Goal: Check status

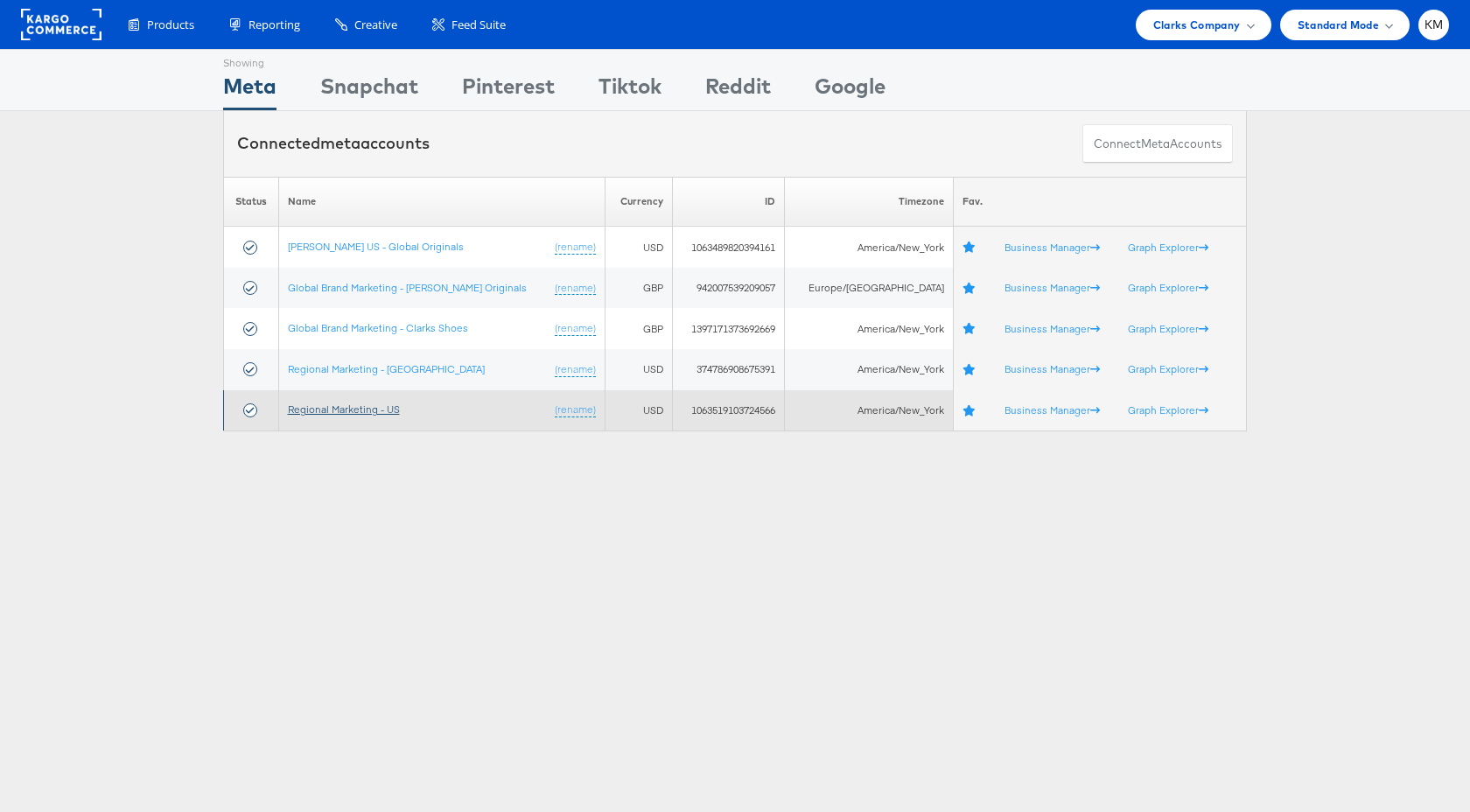
click at [374, 412] on link "Regional Marketing - US" at bounding box center [344, 409] width 112 height 13
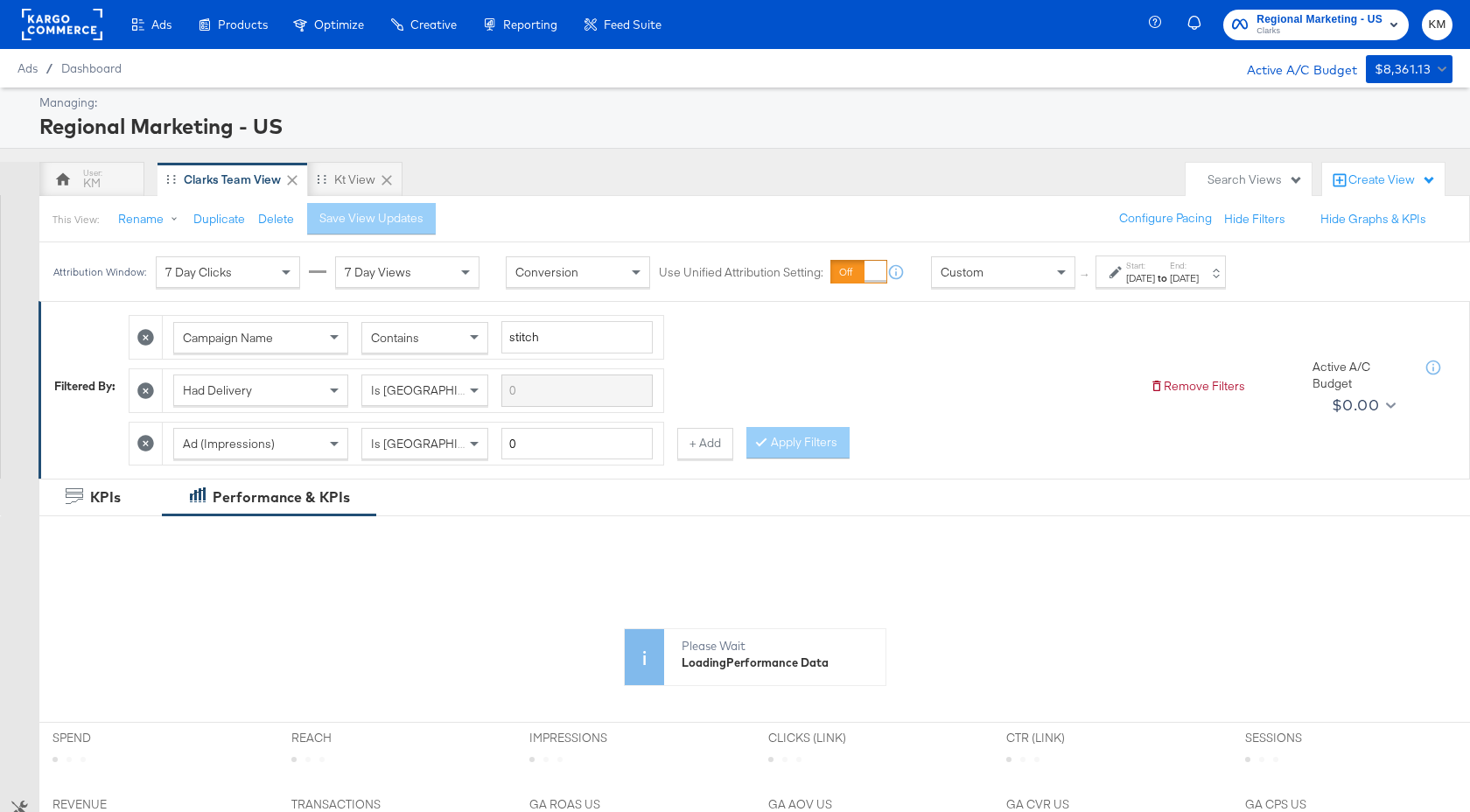
click at [1169, 283] on strong "to" at bounding box center [1162, 277] width 15 height 13
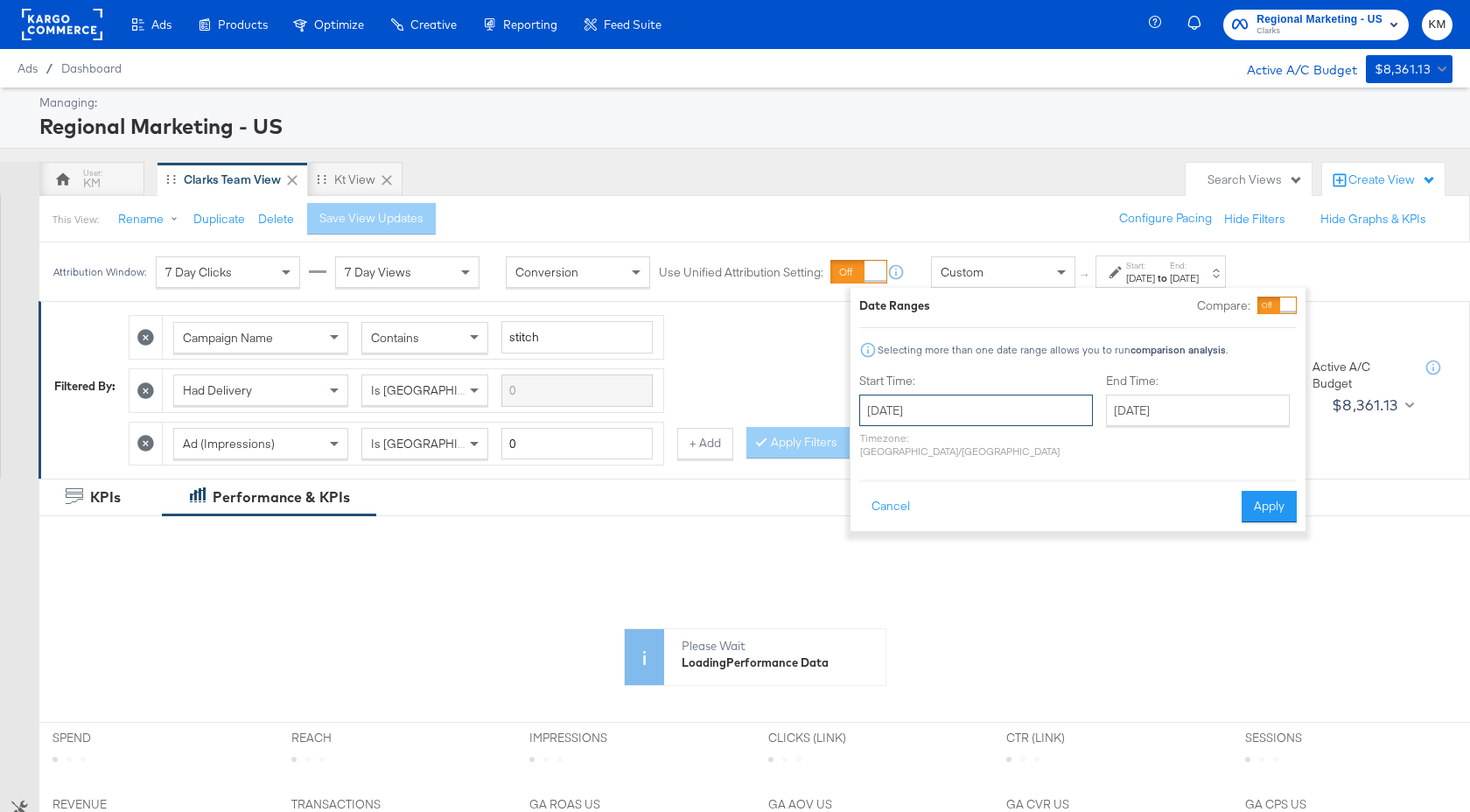
click at [1005, 408] on input "[DATE]" at bounding box center [976, 410] width 234 height 32
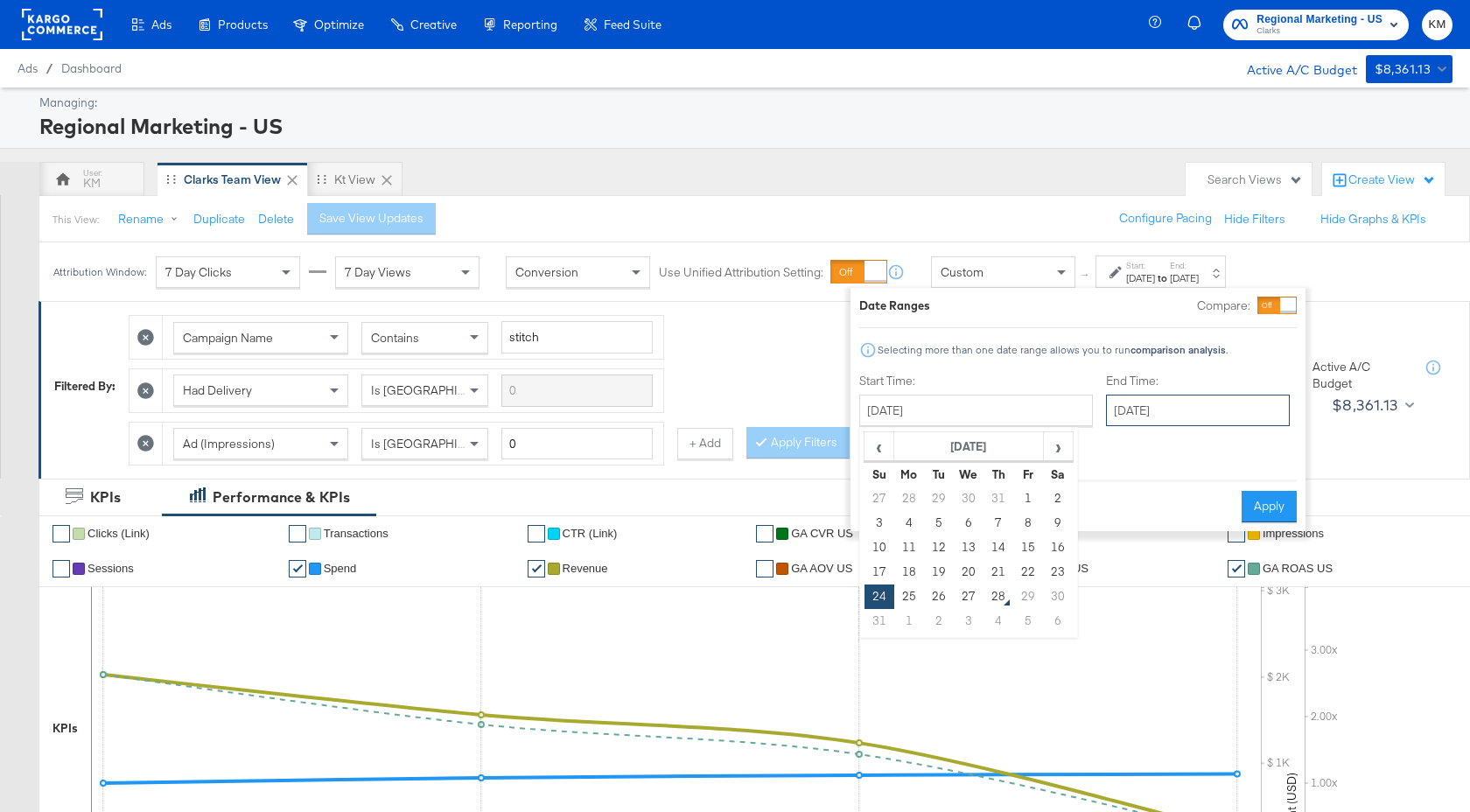
click at [1118, 409] on input "[DATE]" at bounding box center [1197, 410] width 184 height 32
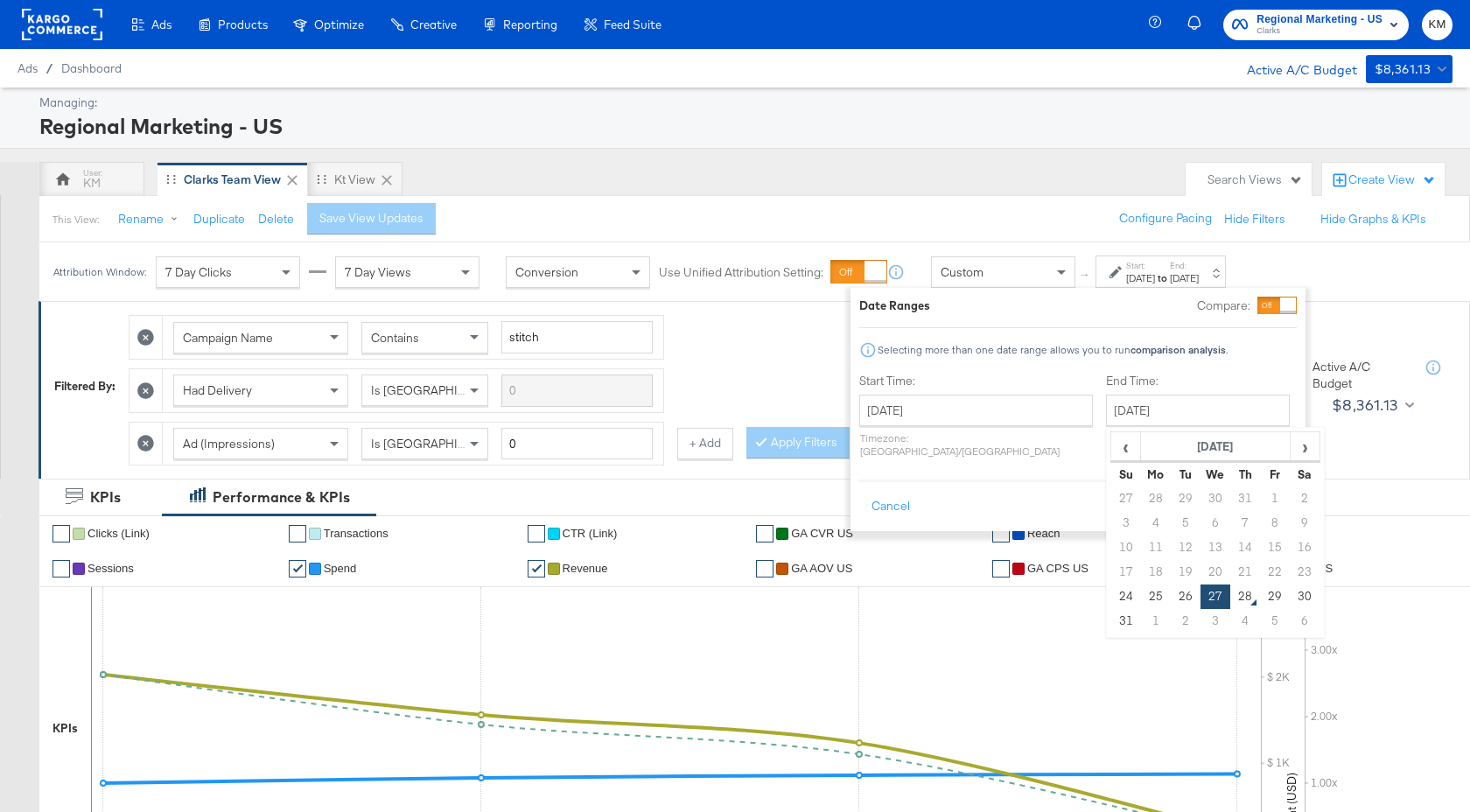
click at [1274, 396] on div "Start Time: [DATE] ‹ [DATE] › Su Mo Tu We Th Fr Sa 27 28 29 30 31 1 2 3 4 5 6 7…" at bounding box center [1078, 419] width 438 height 92
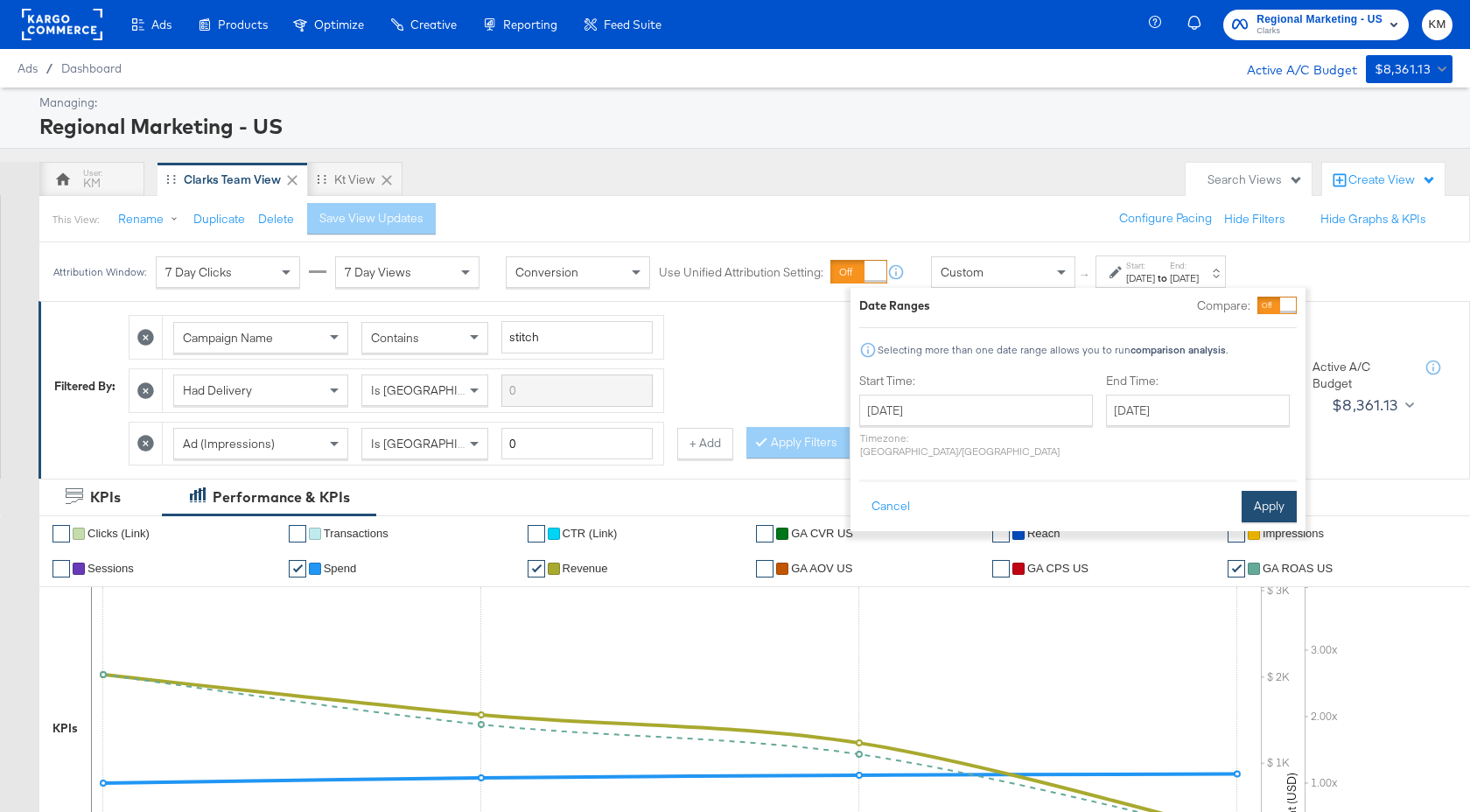
click at [1259, 493] on button "Apply" at bounding box center [1269, 506] width 55 height 32
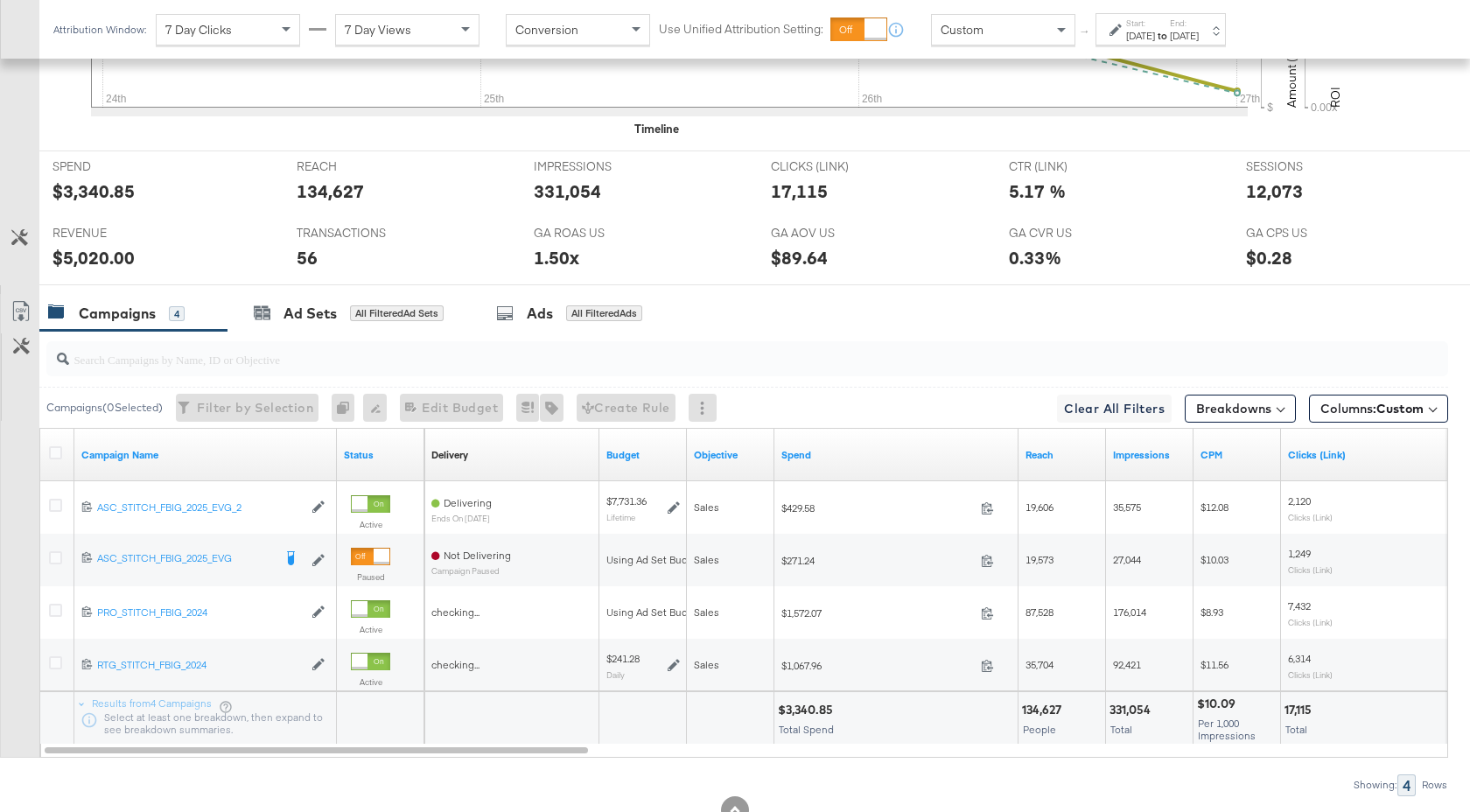
scroll to position [802, 0]
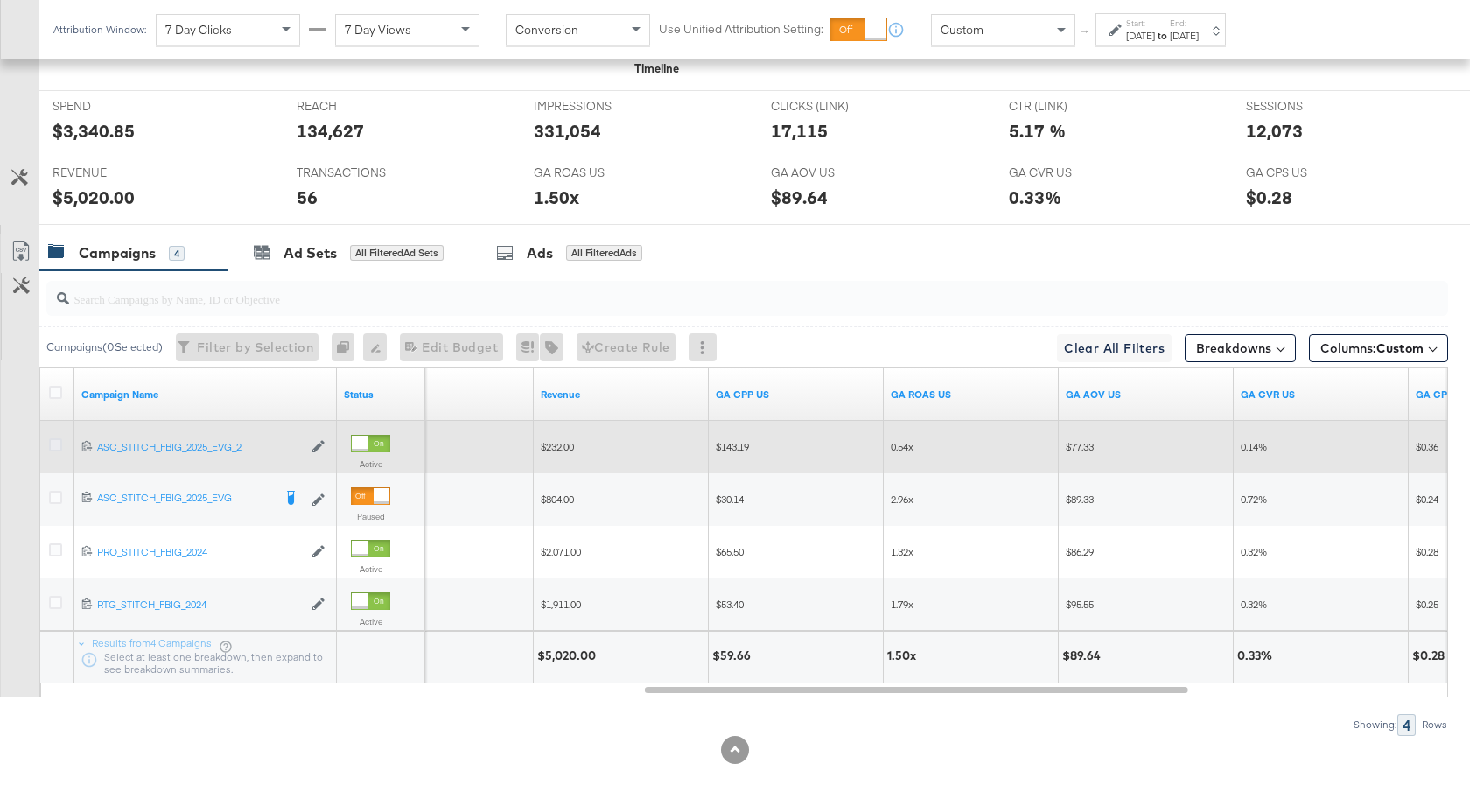
click at [57, 450] on icon at bounding box center [55, 445] width 13 height 13
click at [0, 0] on input "checkbox" at bounding box center [0, 0] width 0 height 0
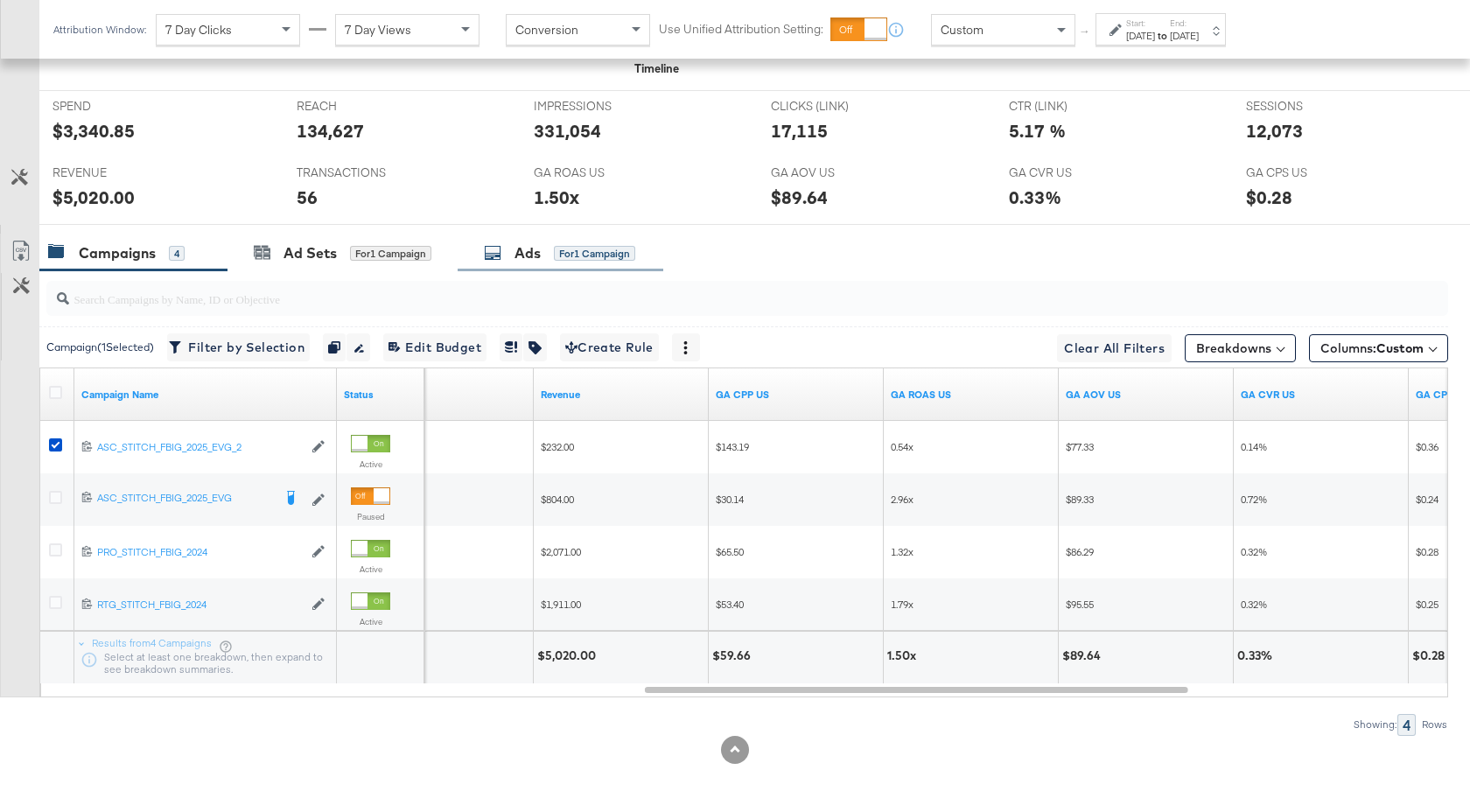
click at [531, 249] on div "Ads" at bounding box center [527, 253] width 26 height 20
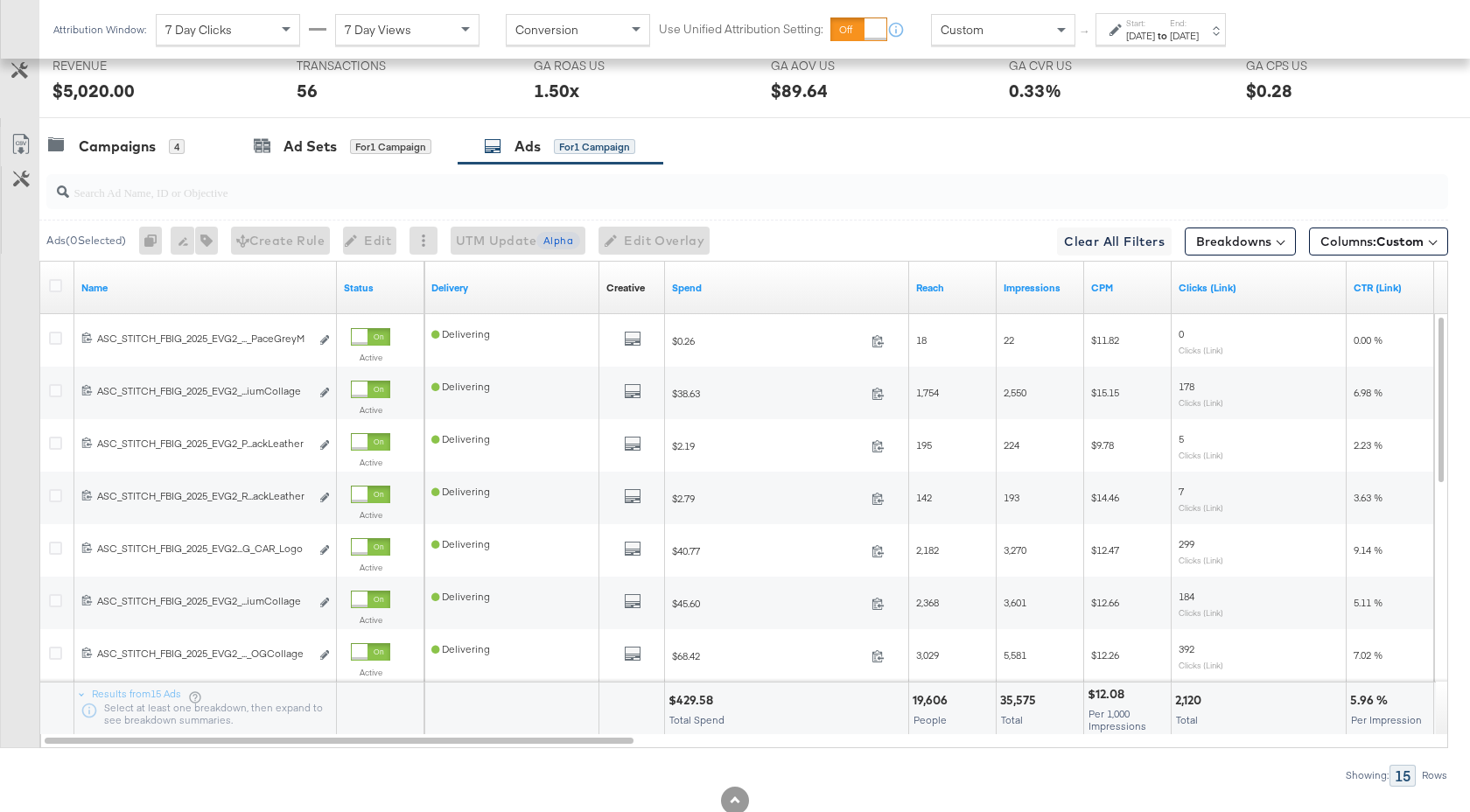
scroll to position [933, 0]
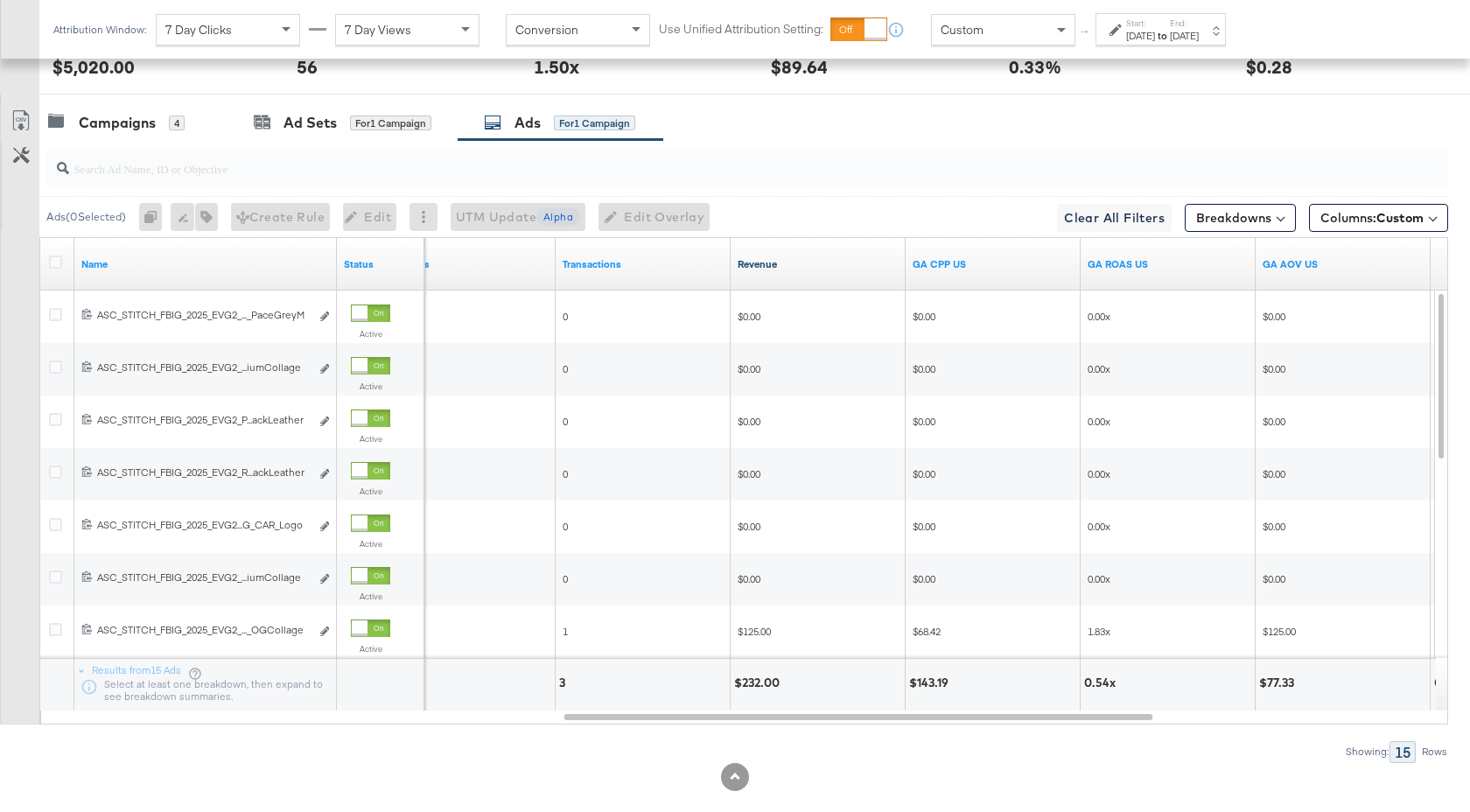
click at [827, 266] on link "Revenue" at bounding box center [818, 264] width 161 height 14
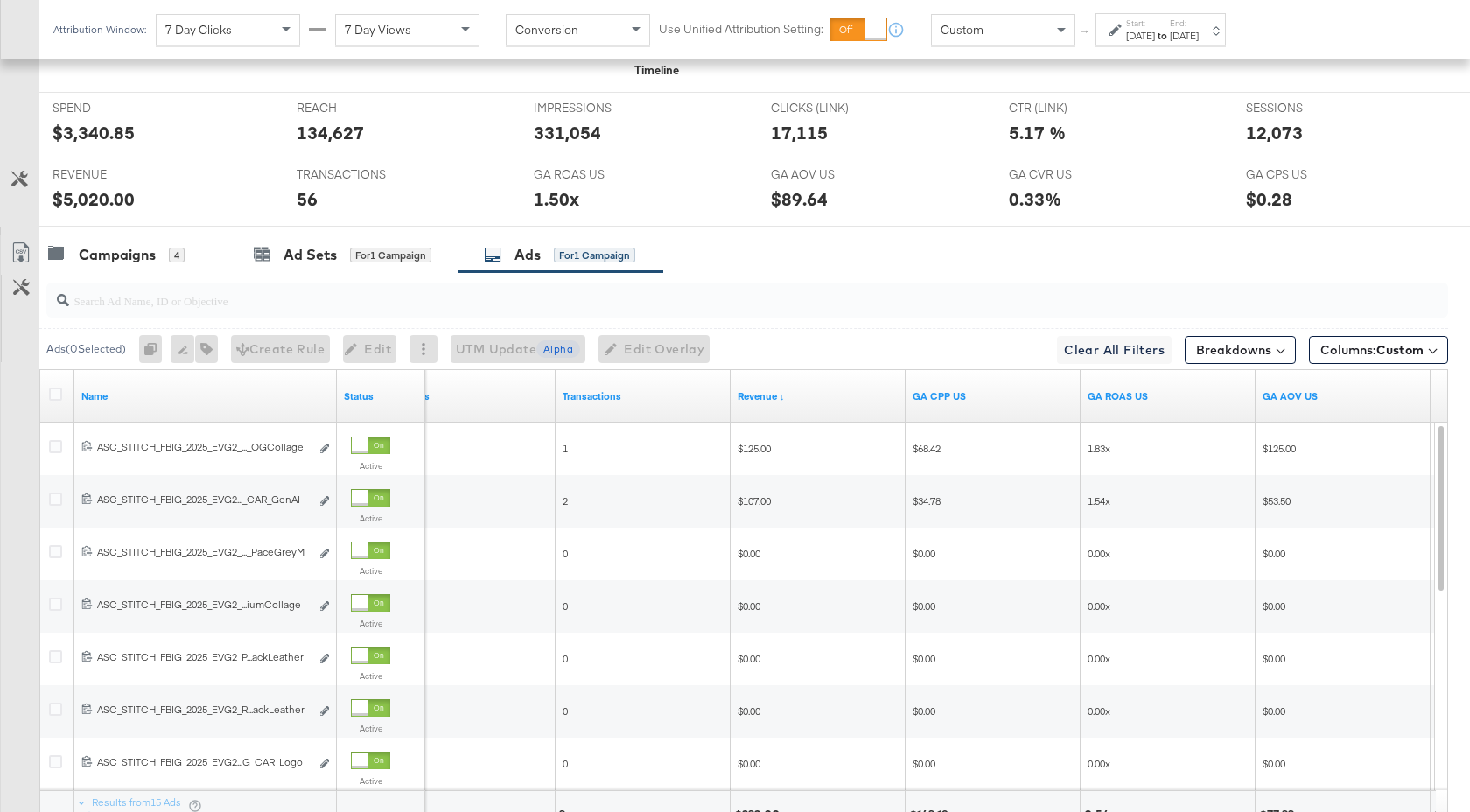
scroll to position [923, 0]
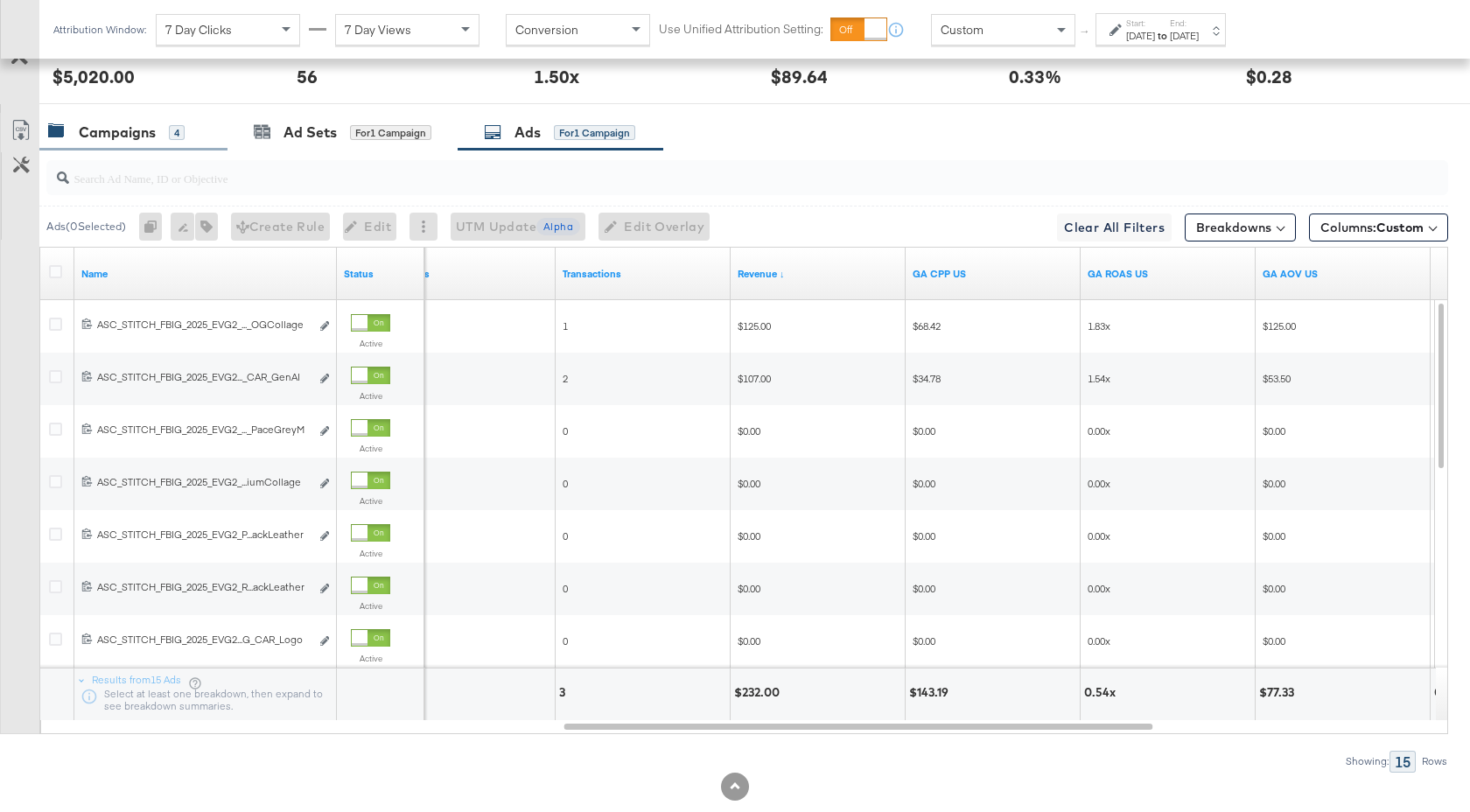
click at [140, 131] on div "Campaigns" at bounding box center [117, 132] width 77 height 20
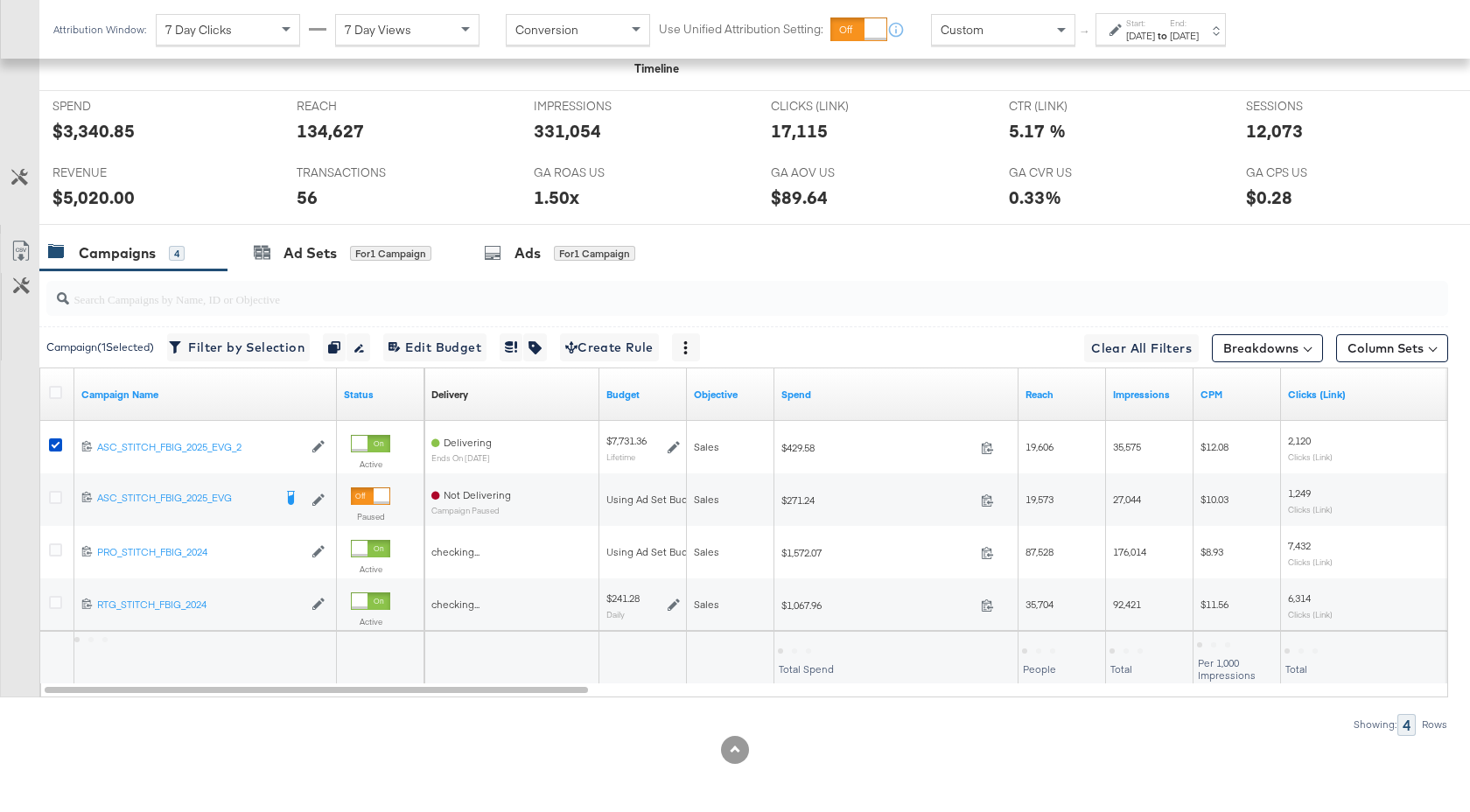
scroll to position [802, 0]
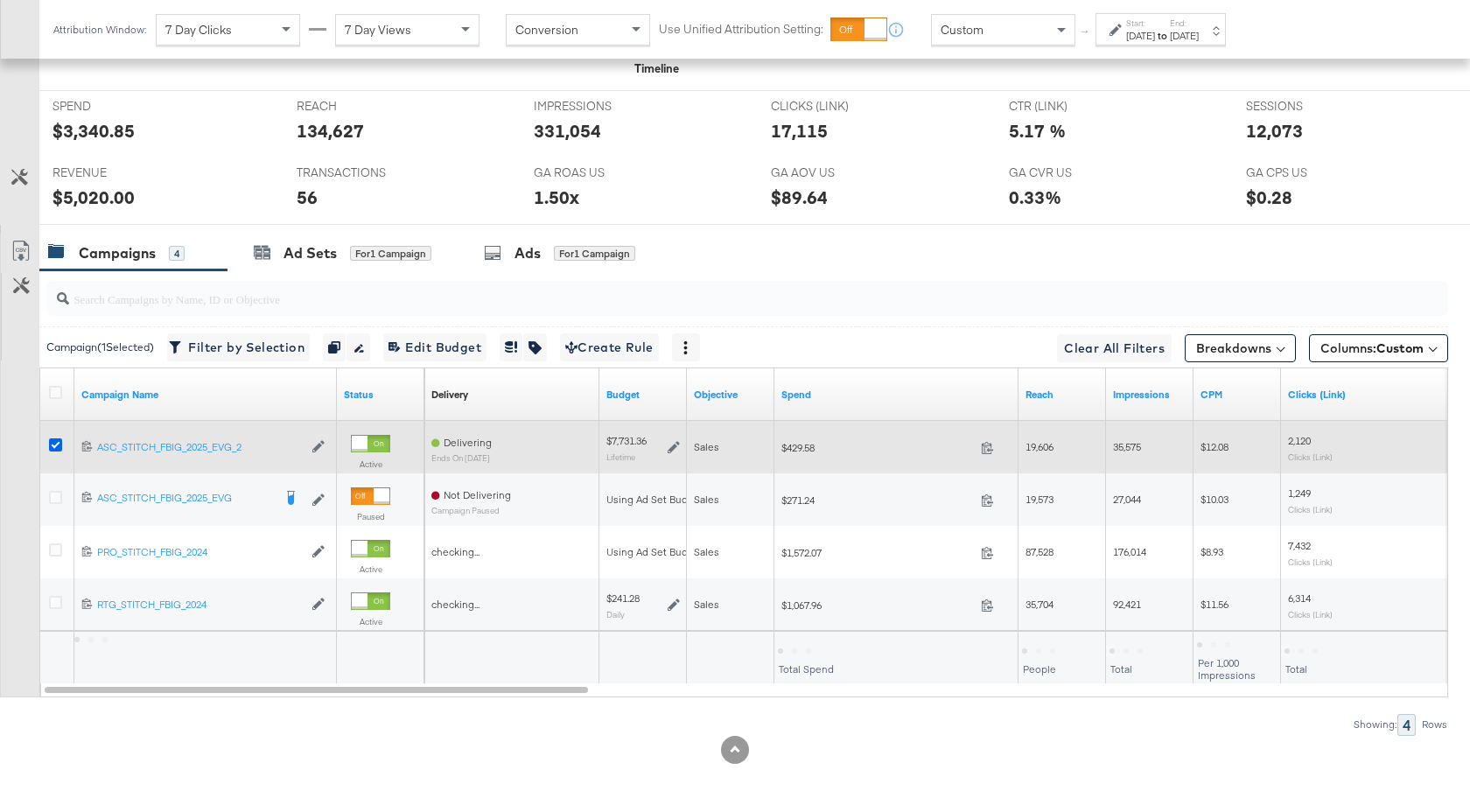
click at [59, 450] on icon at bounding box center [55, 445] width 13 height 13
click at [0, 0] on input "checkbox" at bounding box center [0, 0] width 0 height 0
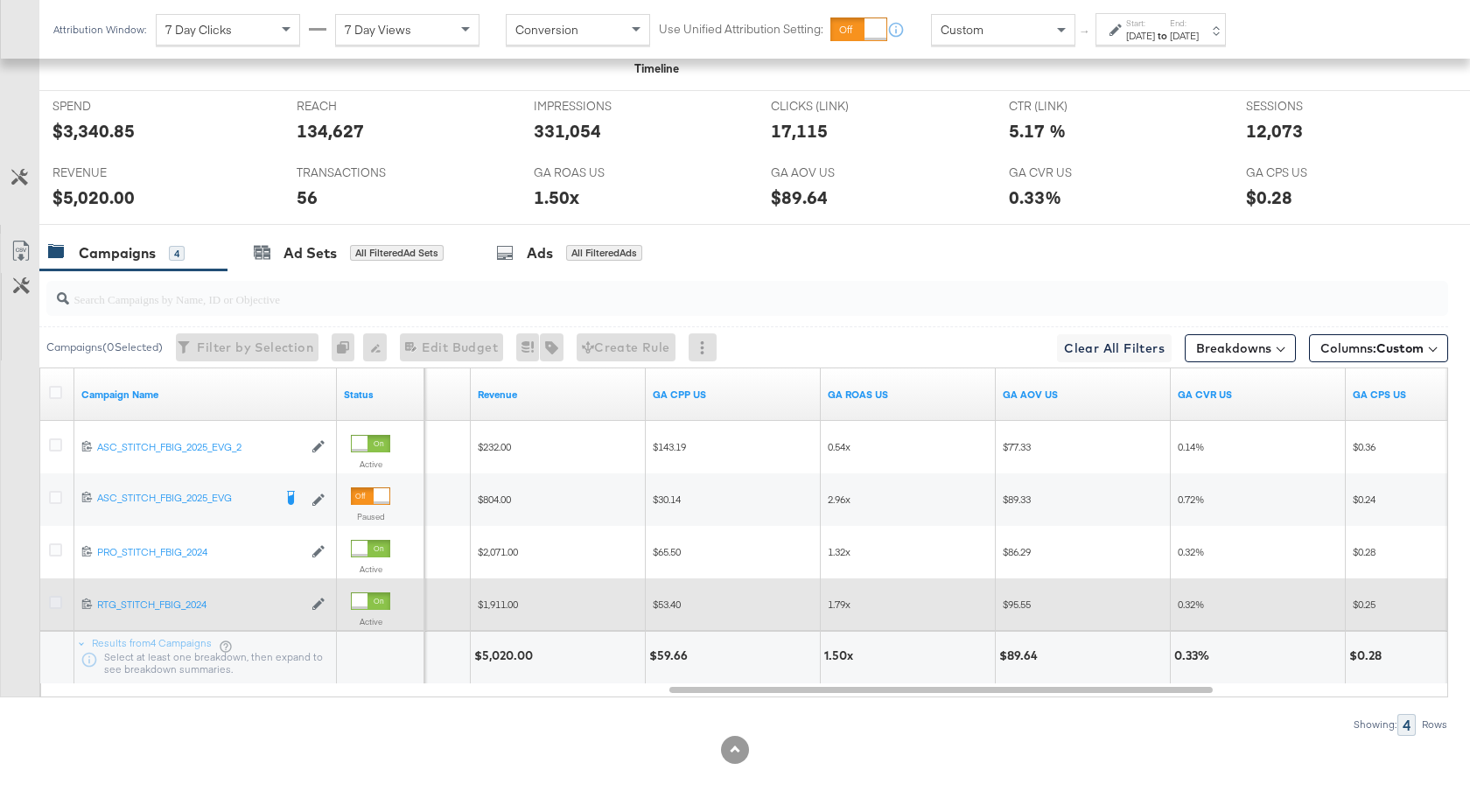
click at [54, 605] on icon at bounding box center [55, 602] width 13 height 13
click at [0, 0] on input "checkbox" at bounding box center [0, 0] width 0 height 0
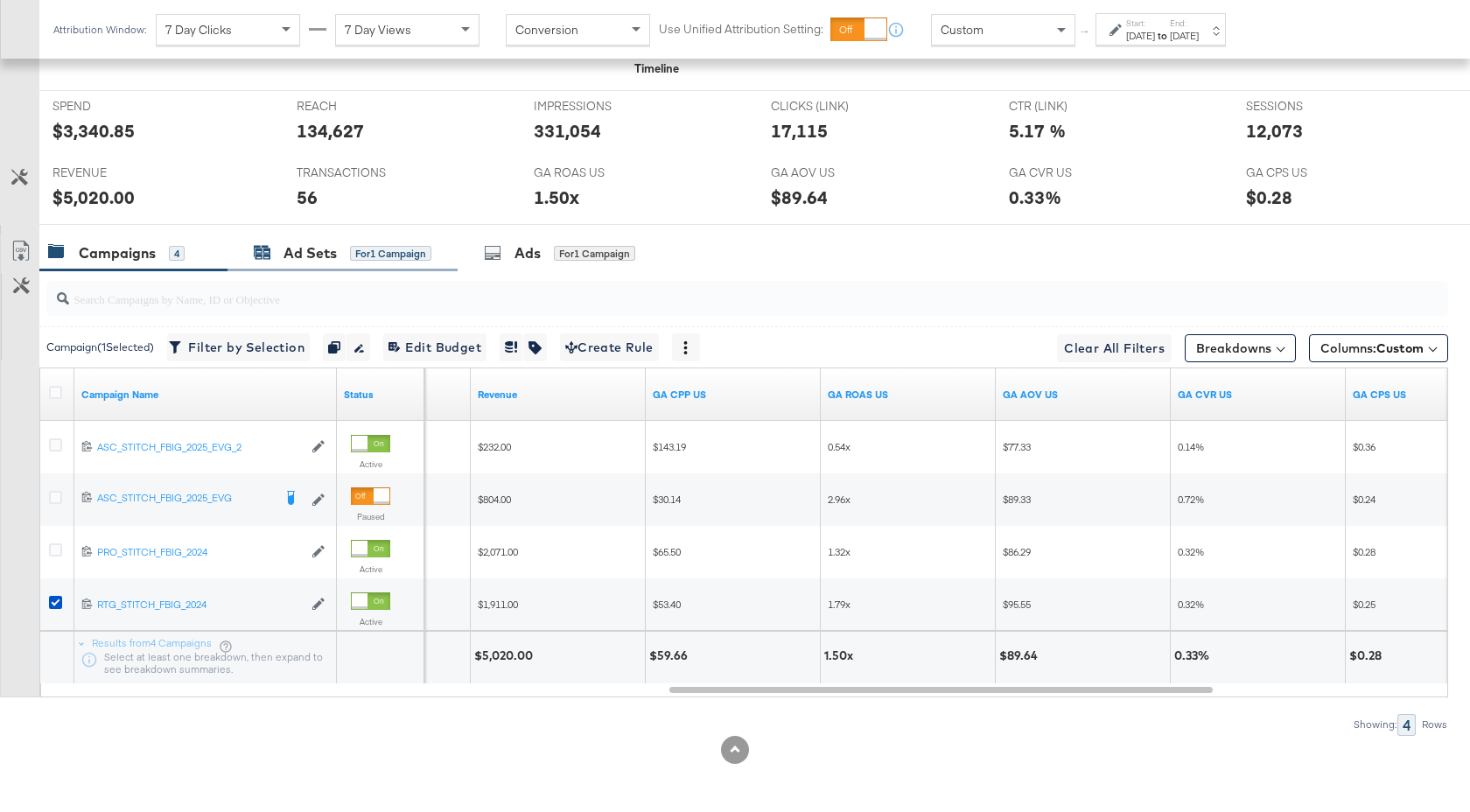
click at [322, 253] on div "Ad Sets" at bounding box center [310, 253] width 53 height 20
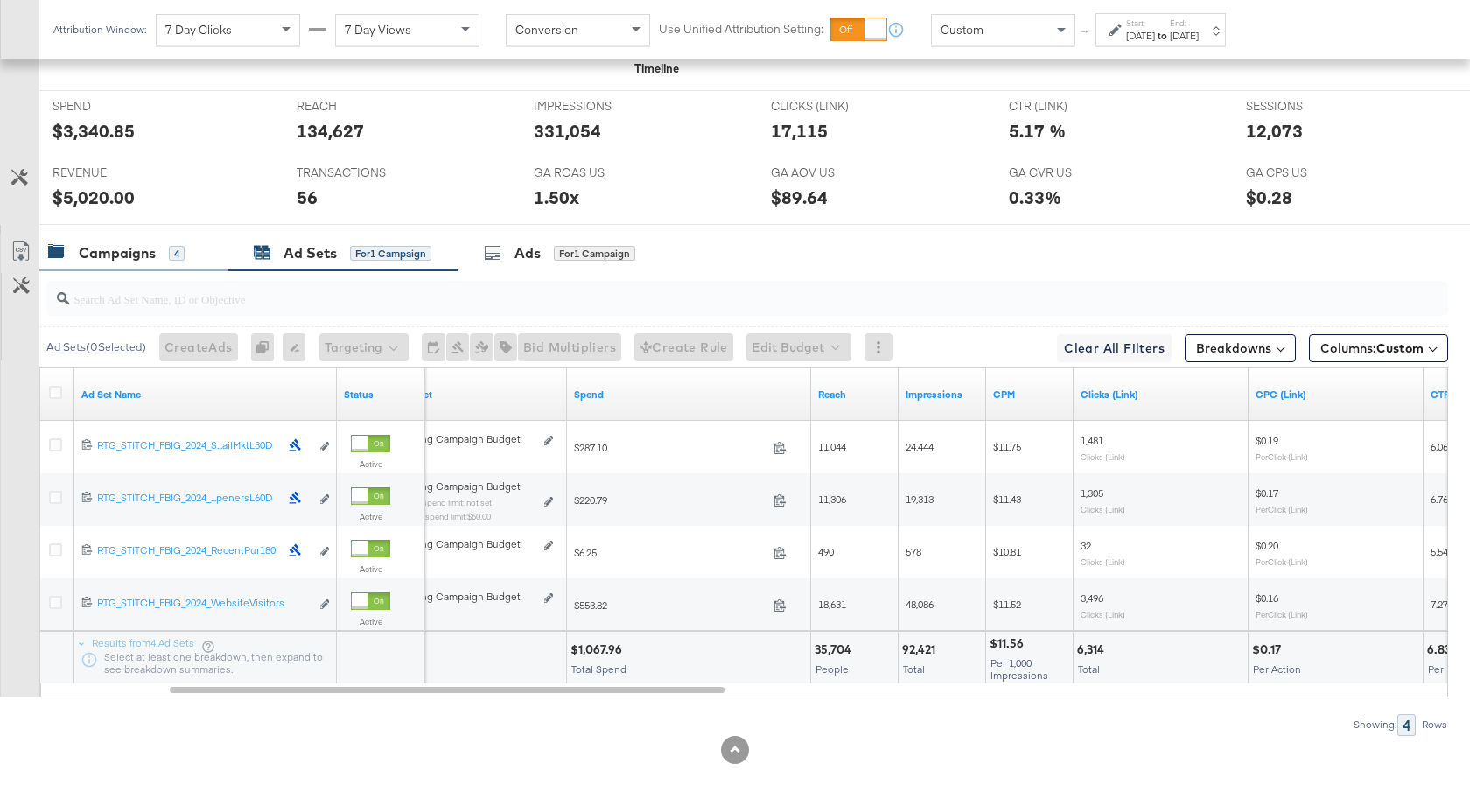
click at [145, 261] on div "Campaigns" at bounding box center [117, 253] width 77 height 20
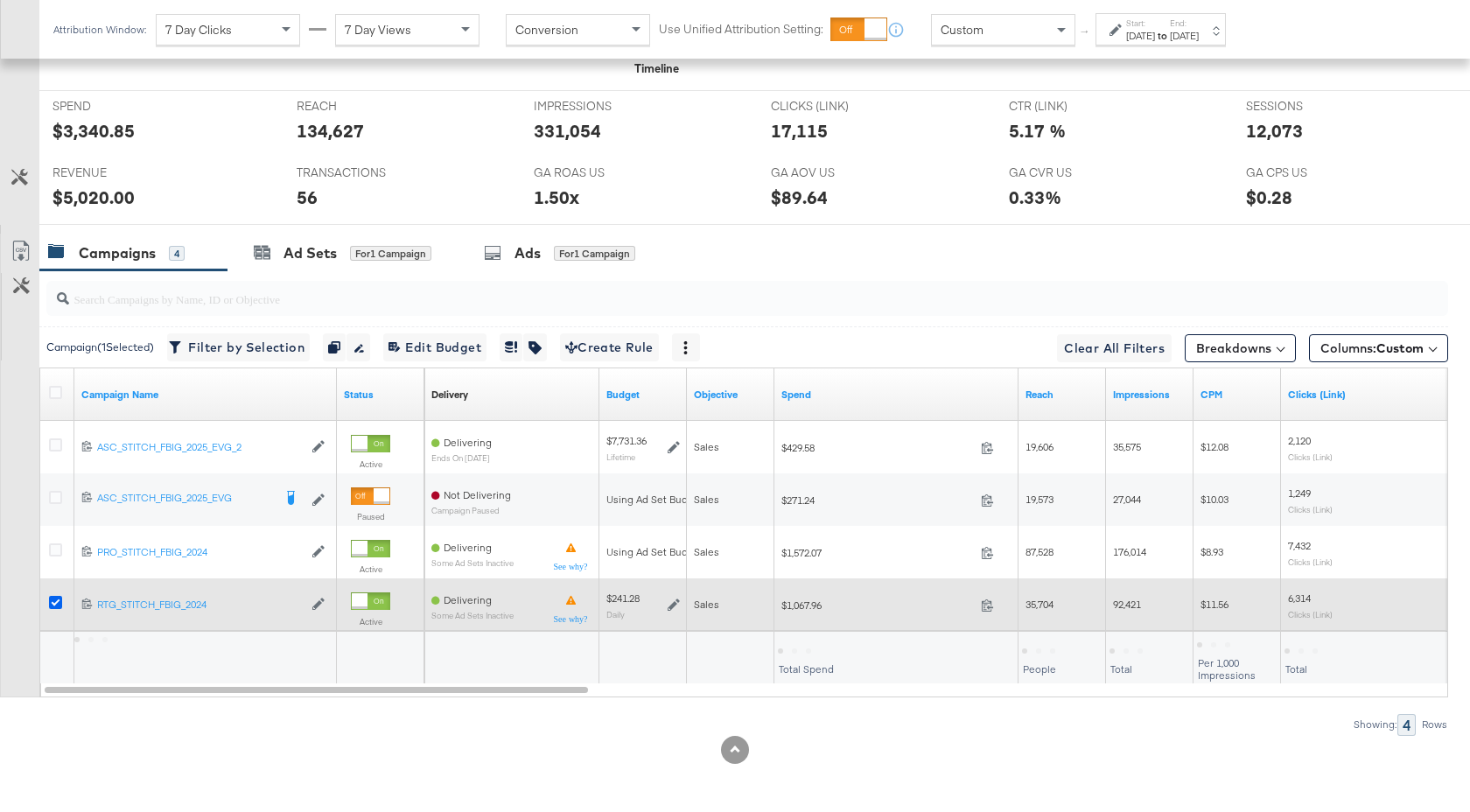
click at [54, 605] on icon at bounding box center [55, 602] width 13 height 13
click at [0, 0] on input "checkbox" at bounding box center [0, 0] width 0 height 0
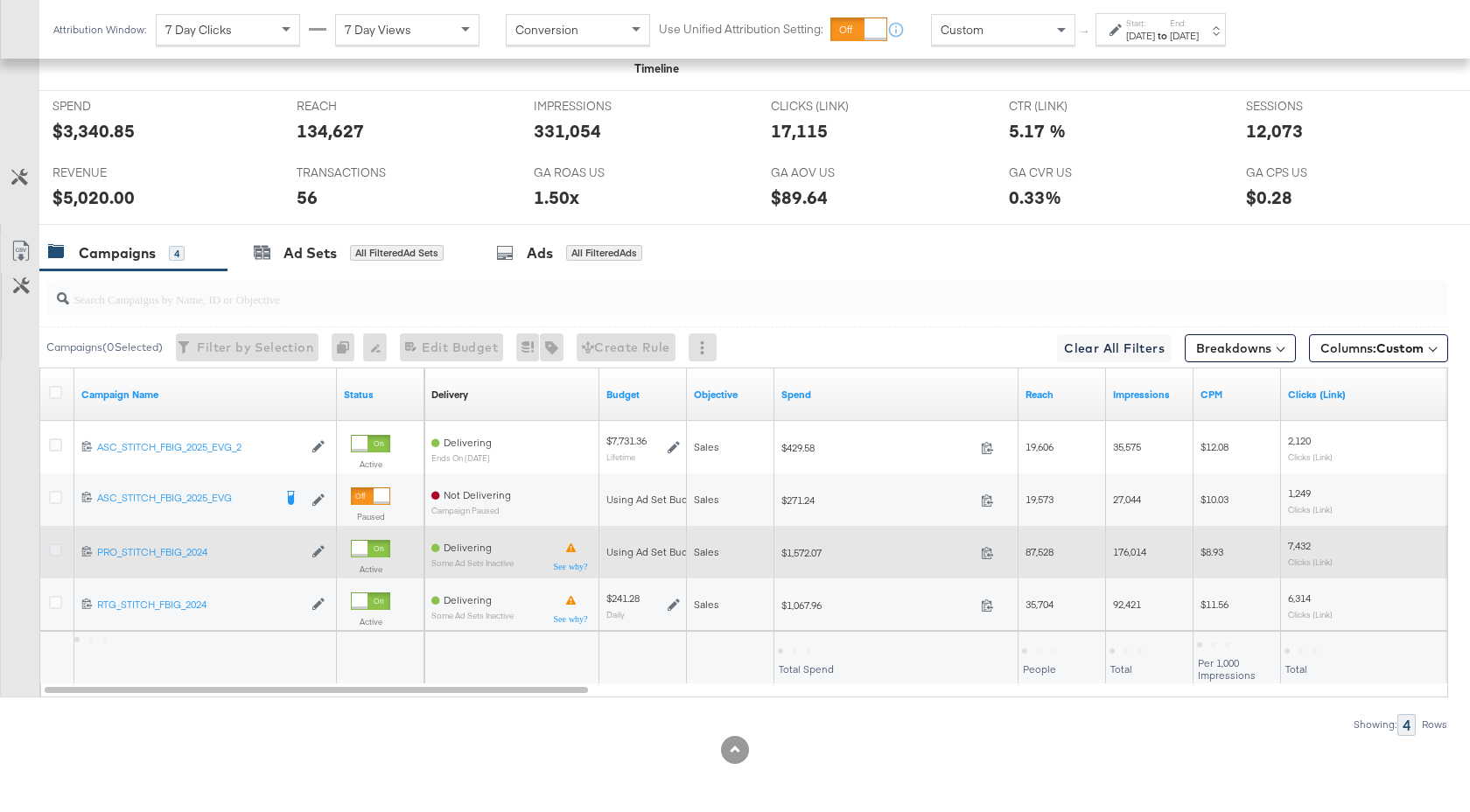
click at [55, 554] on icon at bounding box center [55, 549] width 13 height 13
click at [0, 0] on input "checkbox" at bounding box center [0, 0] width 0 height 0
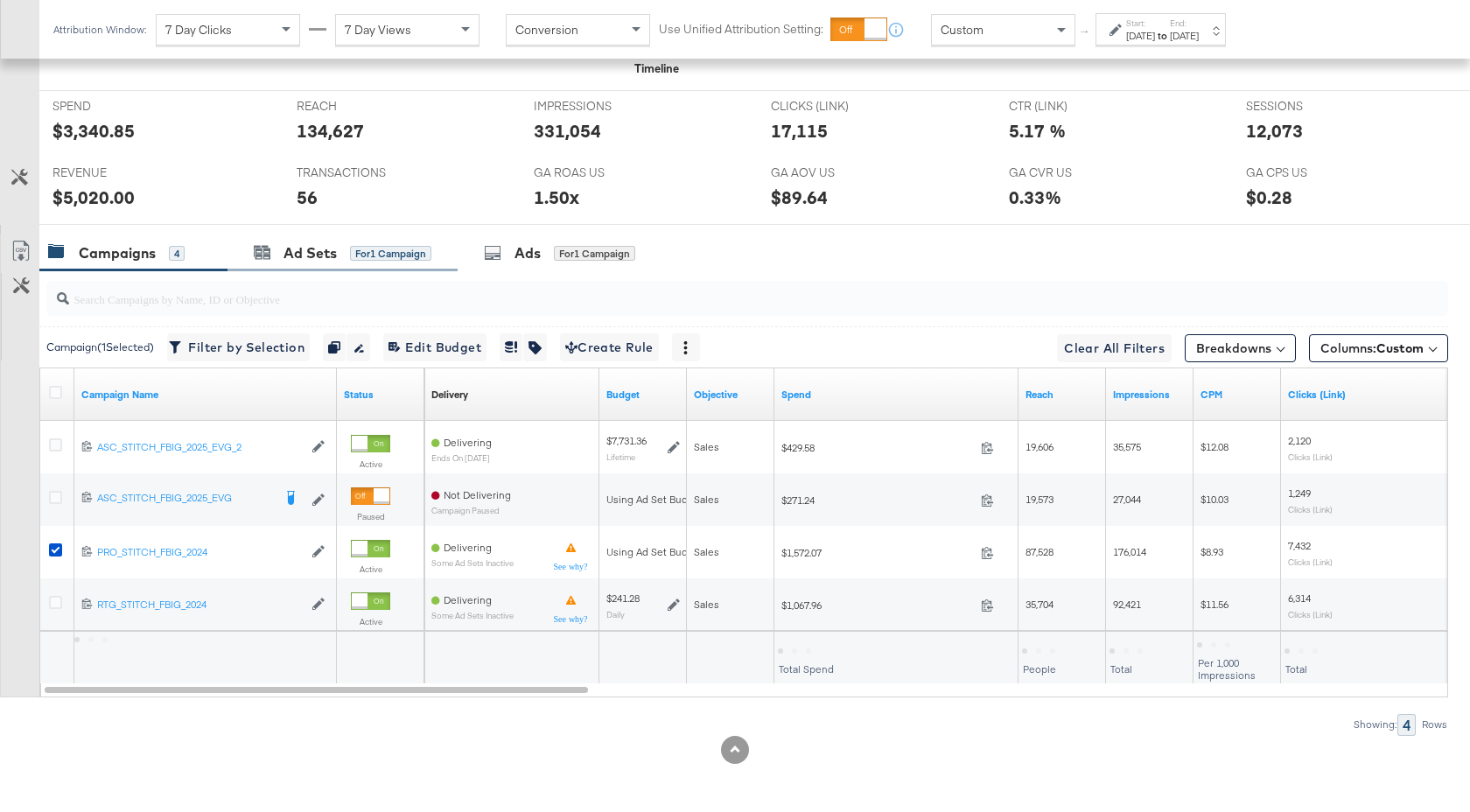
click at [325, 270] on div "Ad Sets for 1 Campaign" at bounding box center [343, 254] width 230 height 38
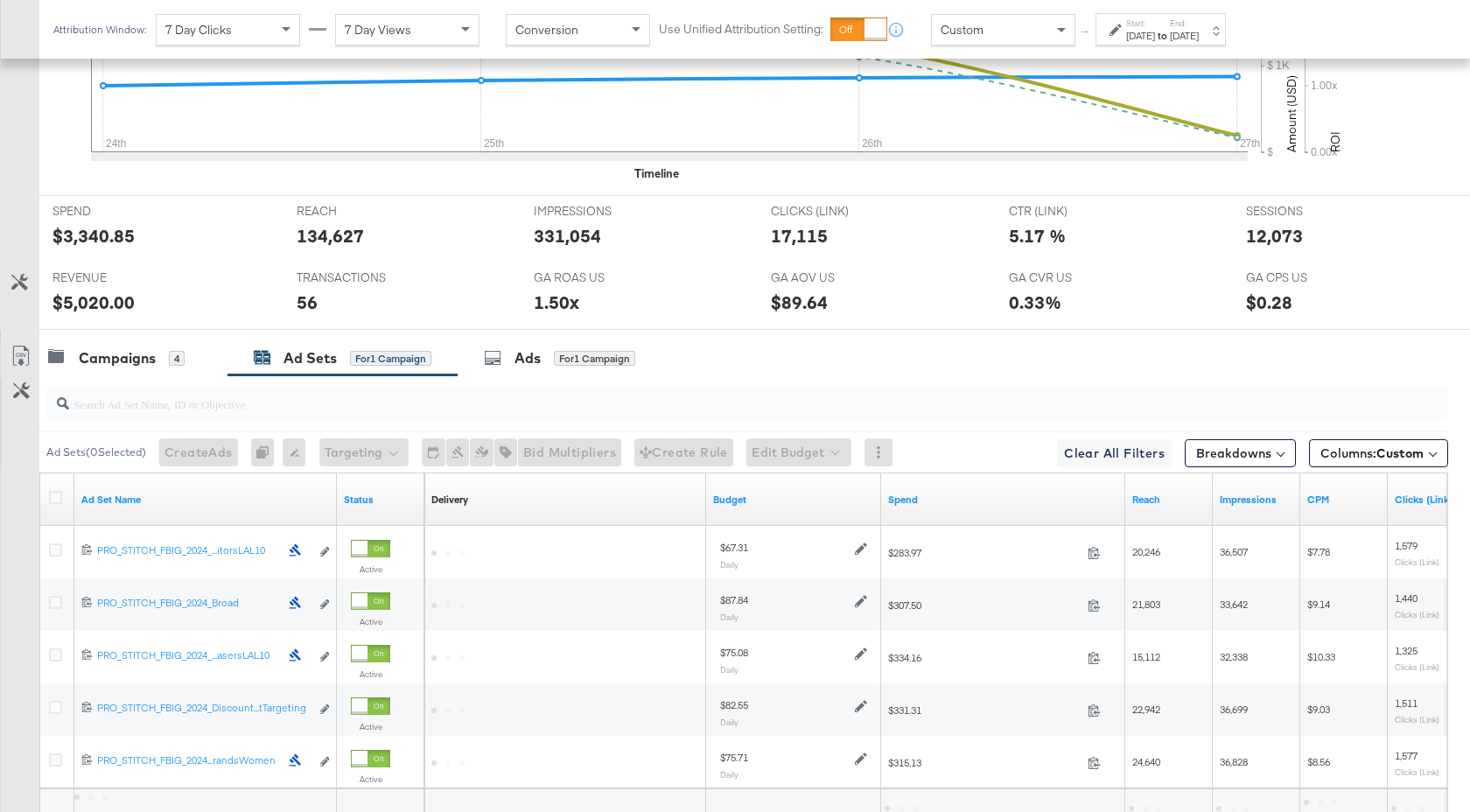
scroll to position [855, 0]
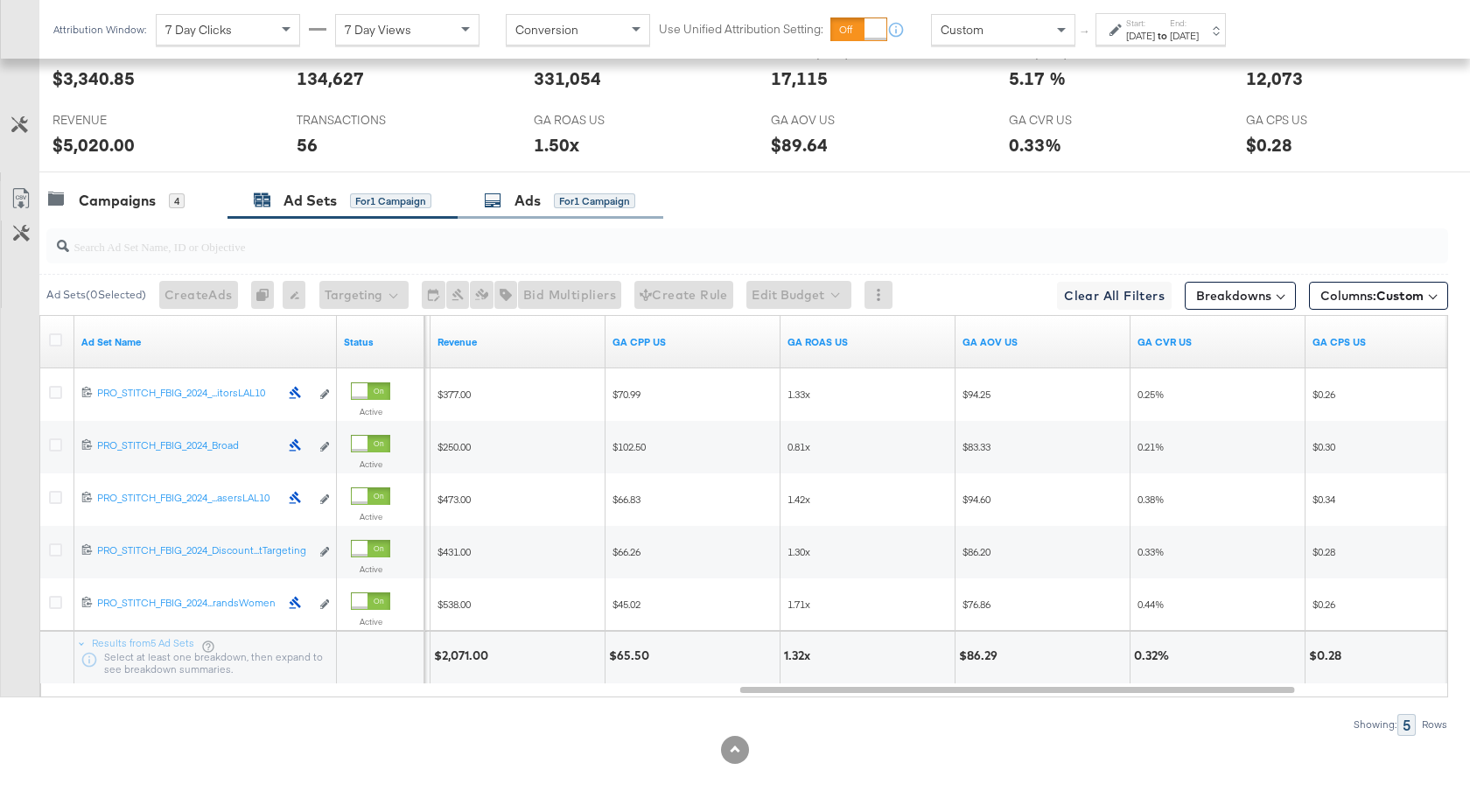
click at [531, 194] on div "Ads" at bounding box center [527, 200] width 26 height 20
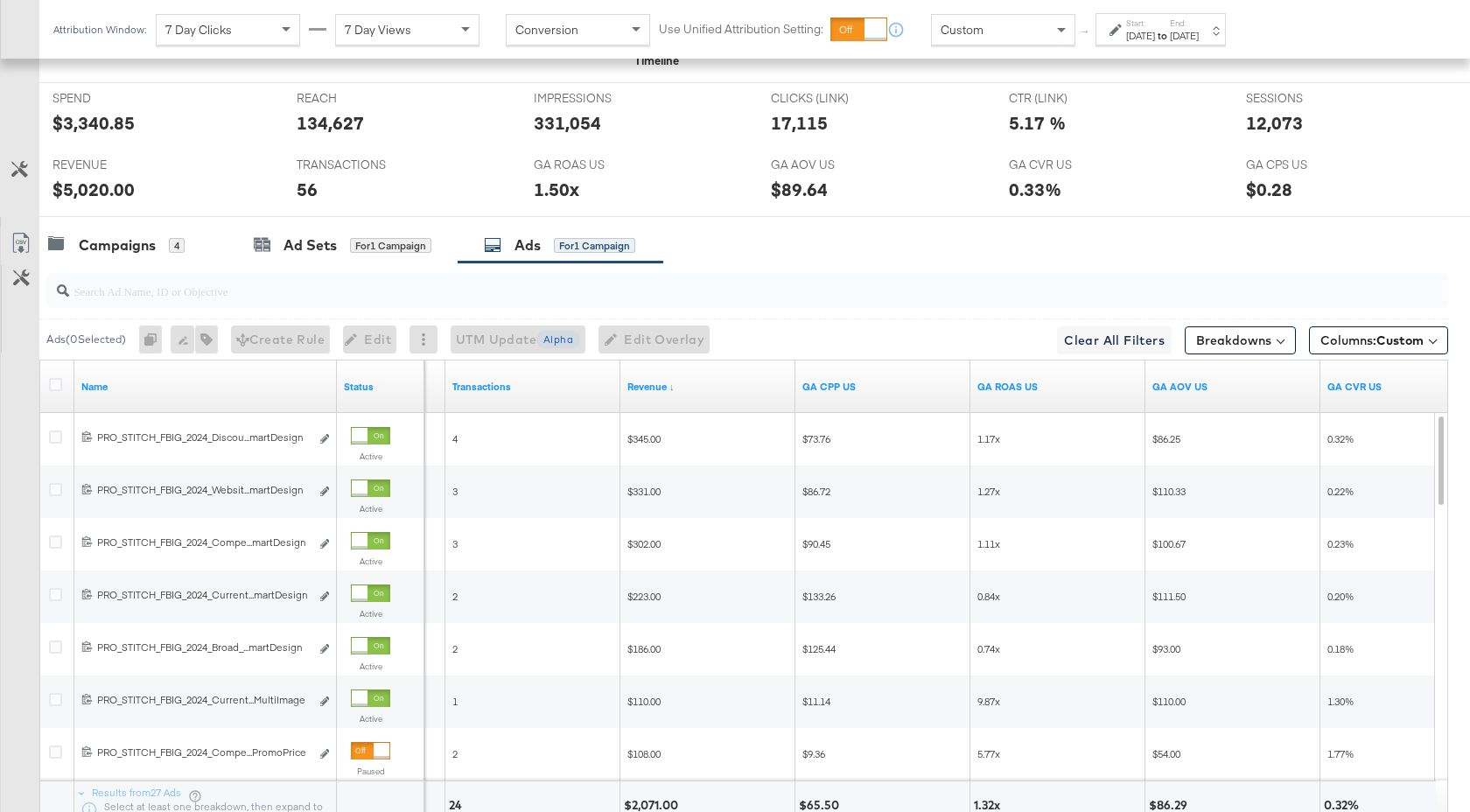
scroll to position [658, 0]
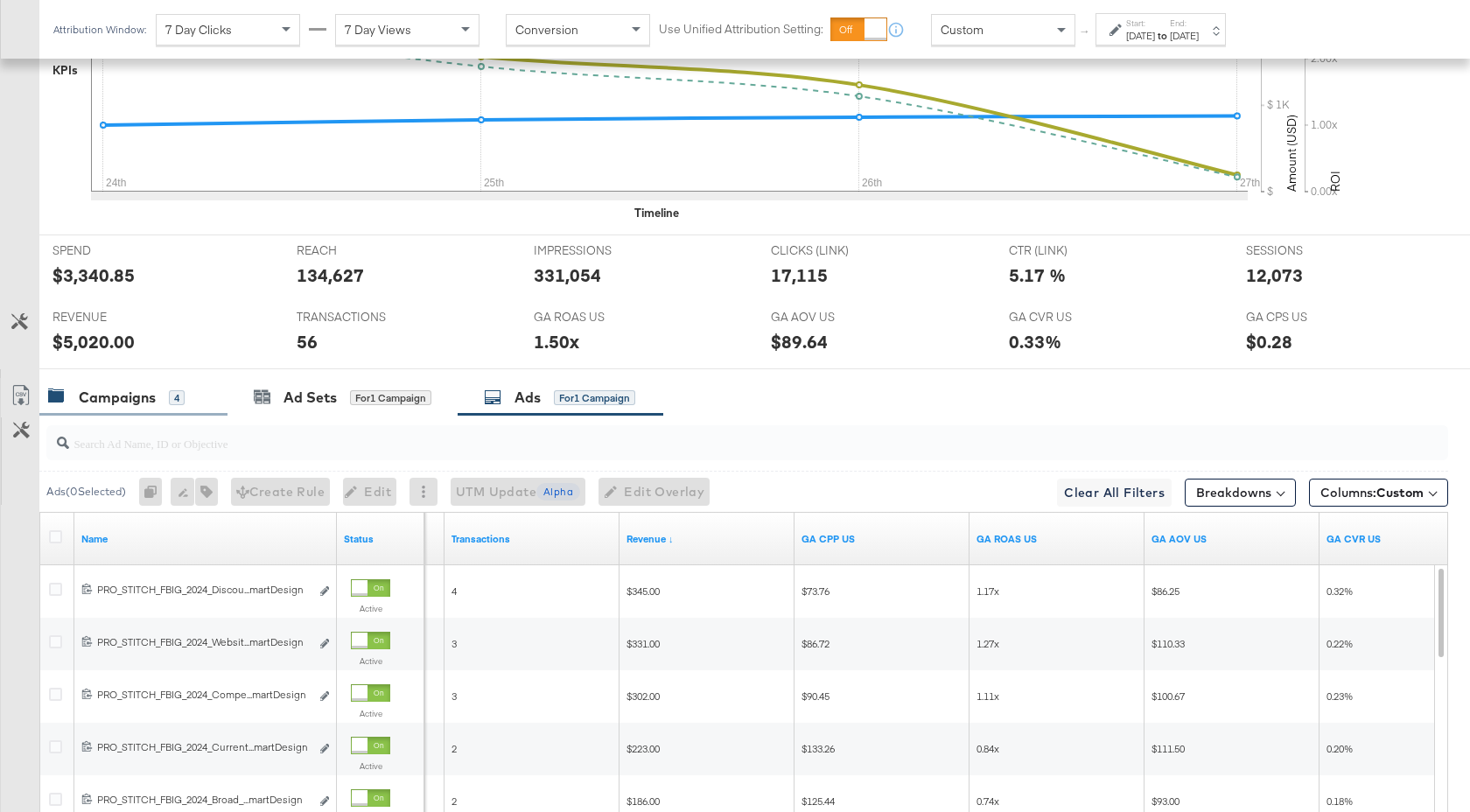
click at [148, 400] on div "Campaigns" at bounding box center [117, 398] width 77 height 20
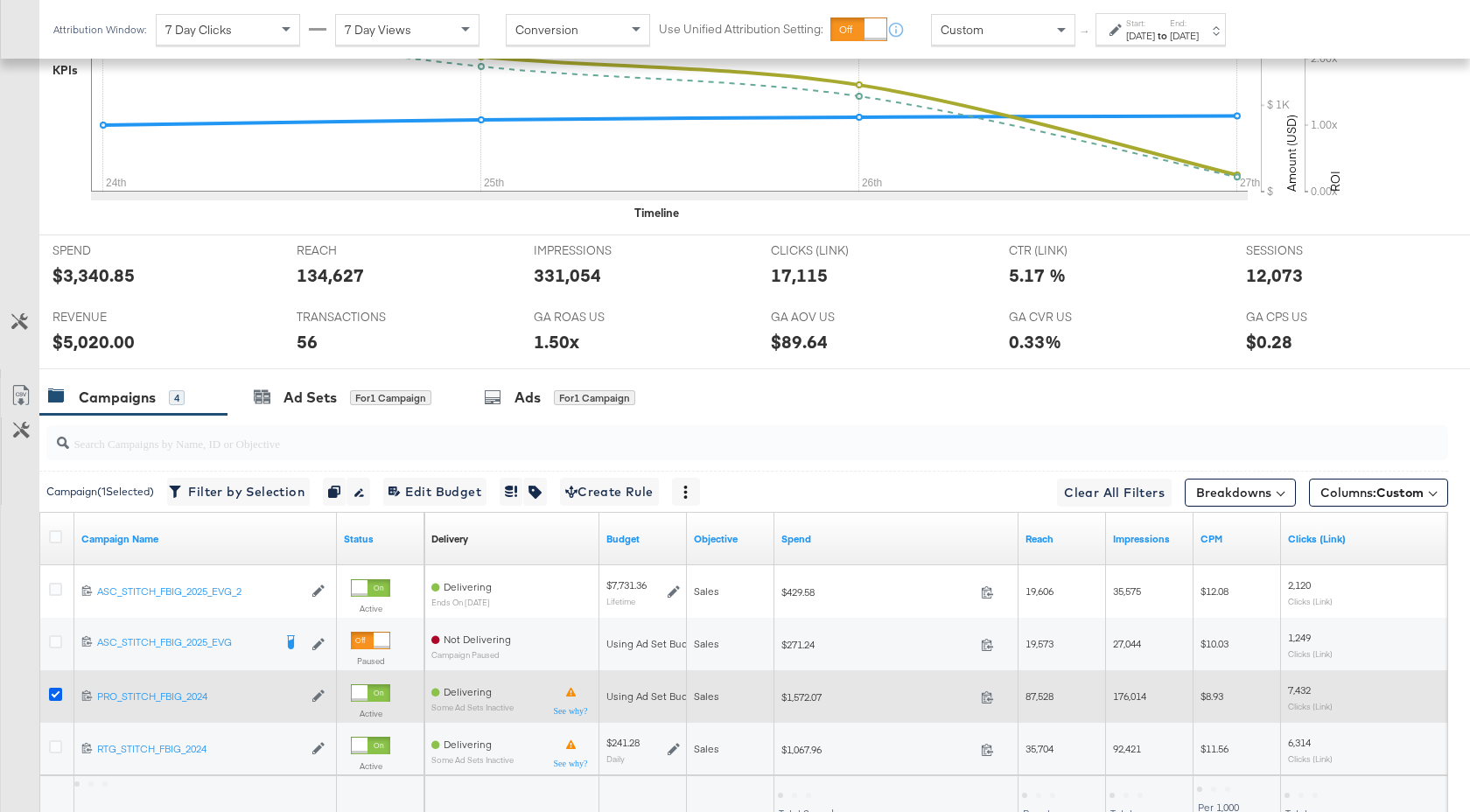
click at [58, 691] on icon at bounding box center [55, 694] width 13 height 13
click at [0, 0] on input "checkbox" at bounding box center [0, 0] width 0 height 0
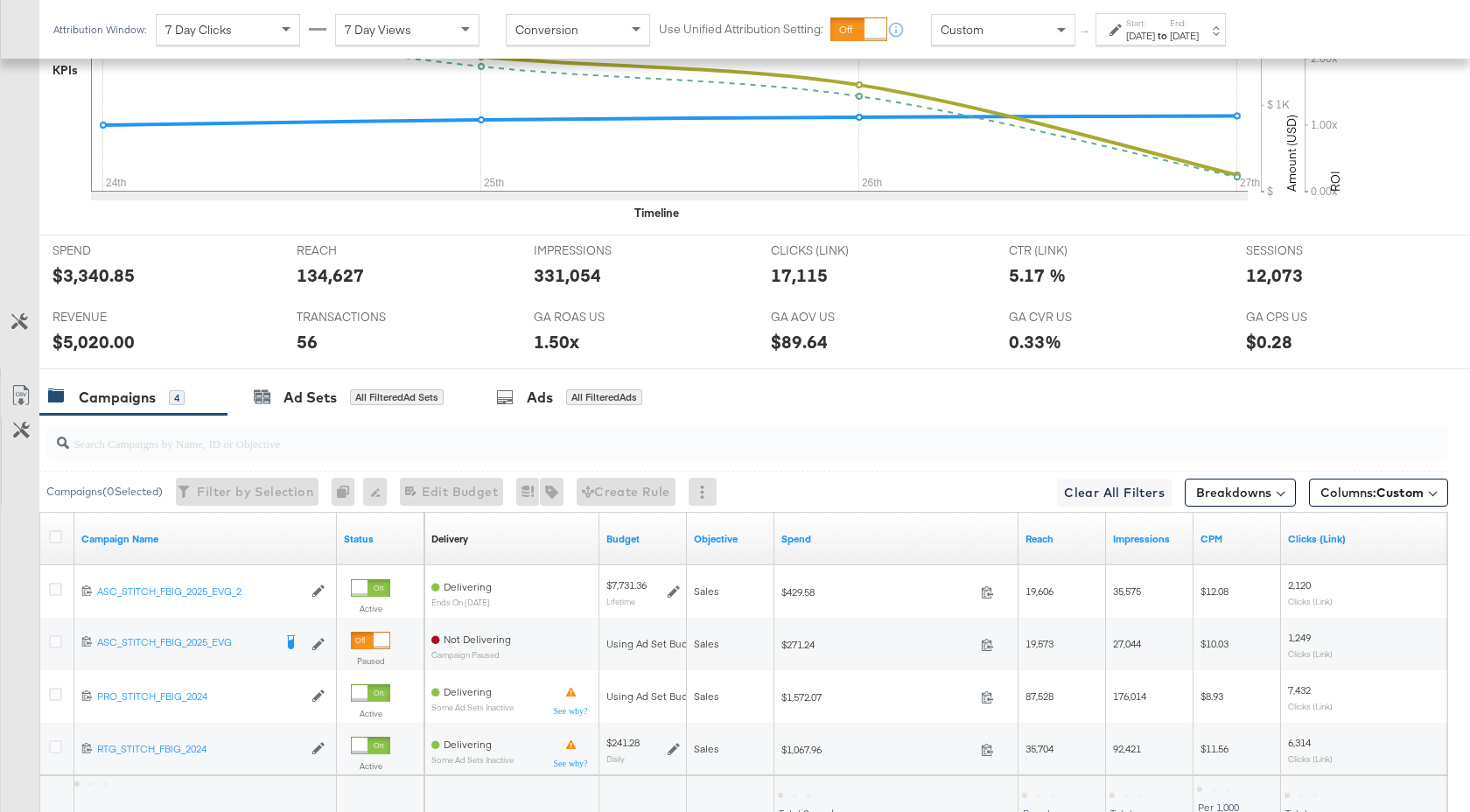
scroll to position [802, 0]
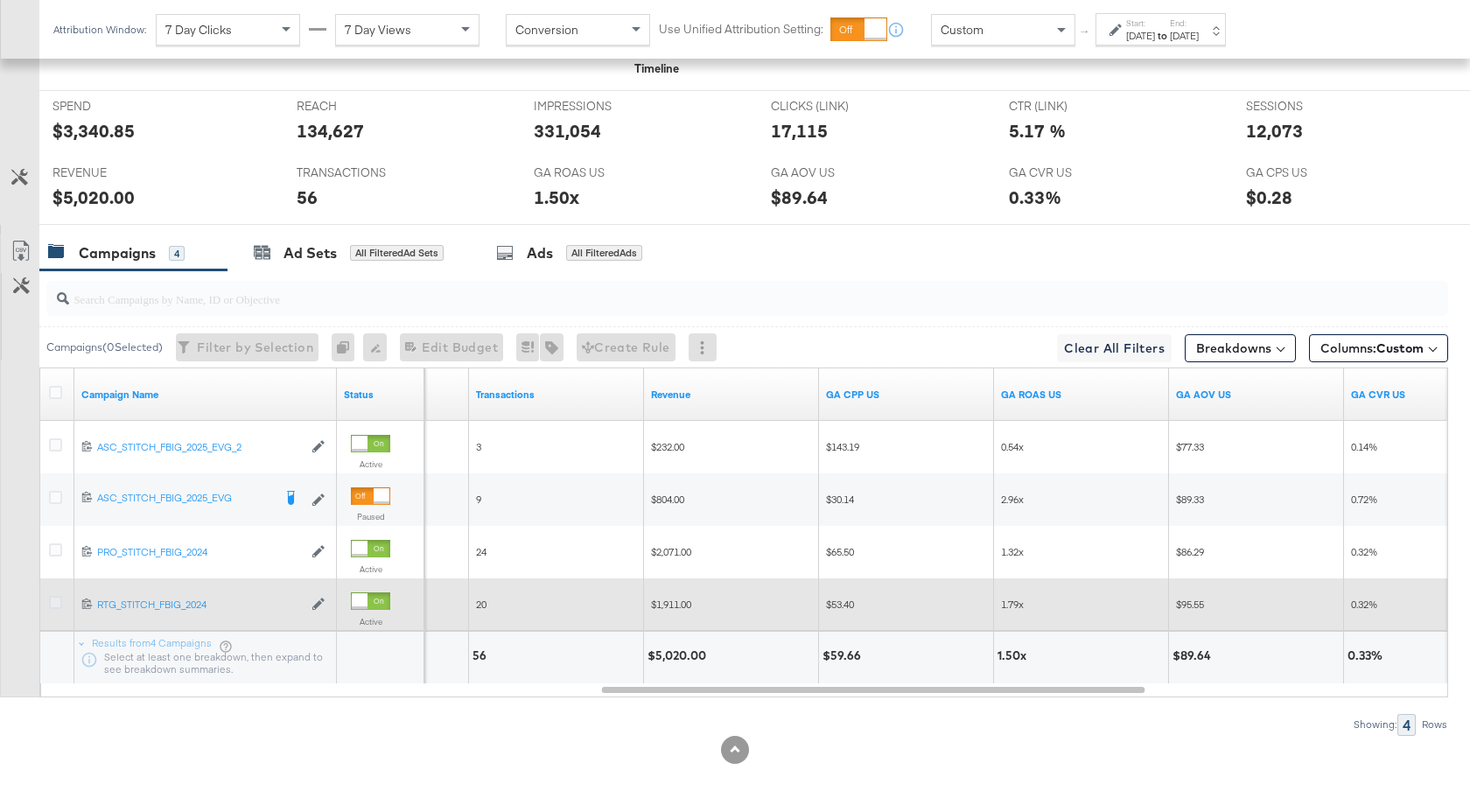
click at [59, 605] on icon at bounding box center [55, 602] width 13 height 13
click at [0, 0] on input "checkbox" at bounding box center [0, 0] width 0 height 0
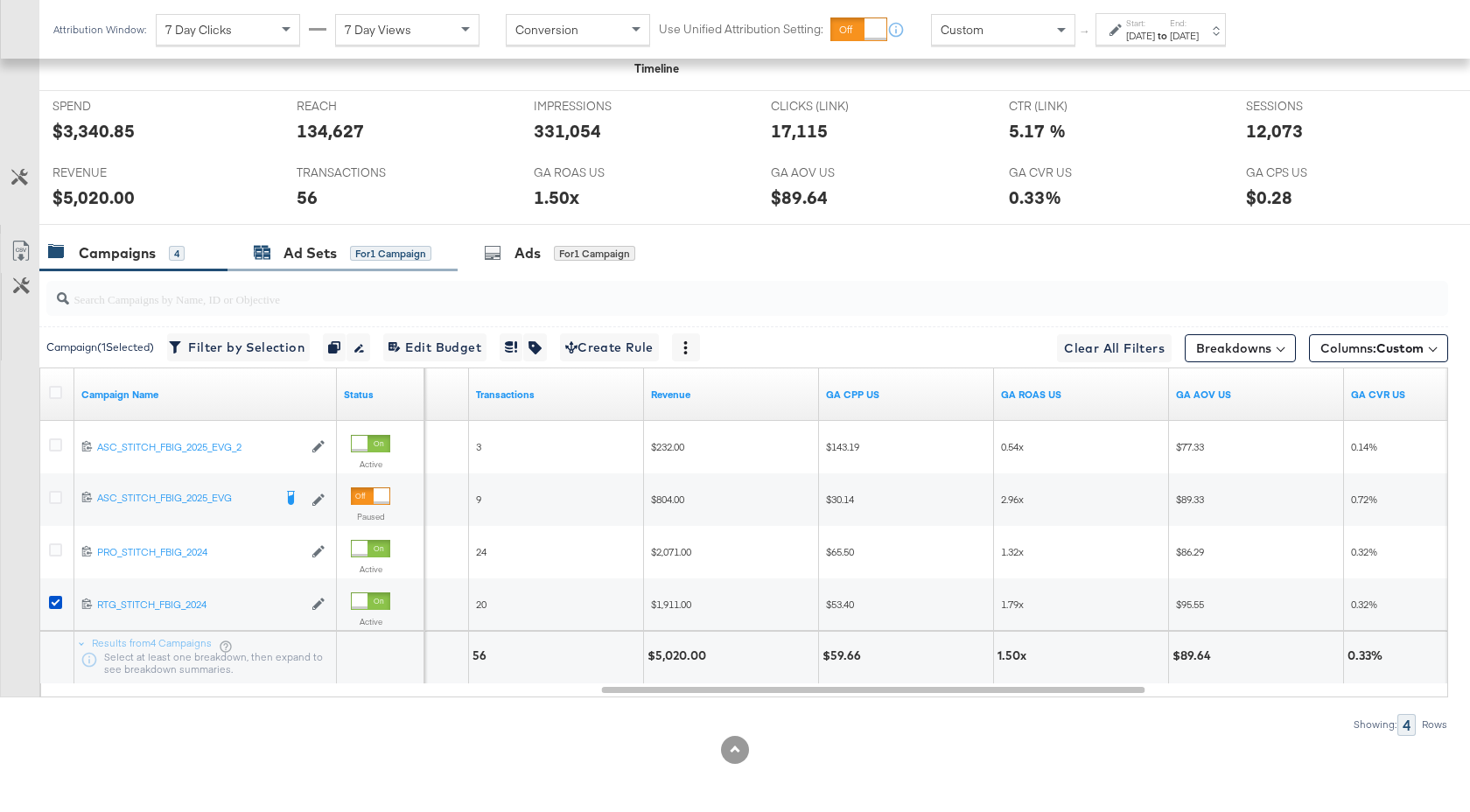
click at [326, 250] on div "Ad Sets" at bounding box center [310, 253] width 53 height 20
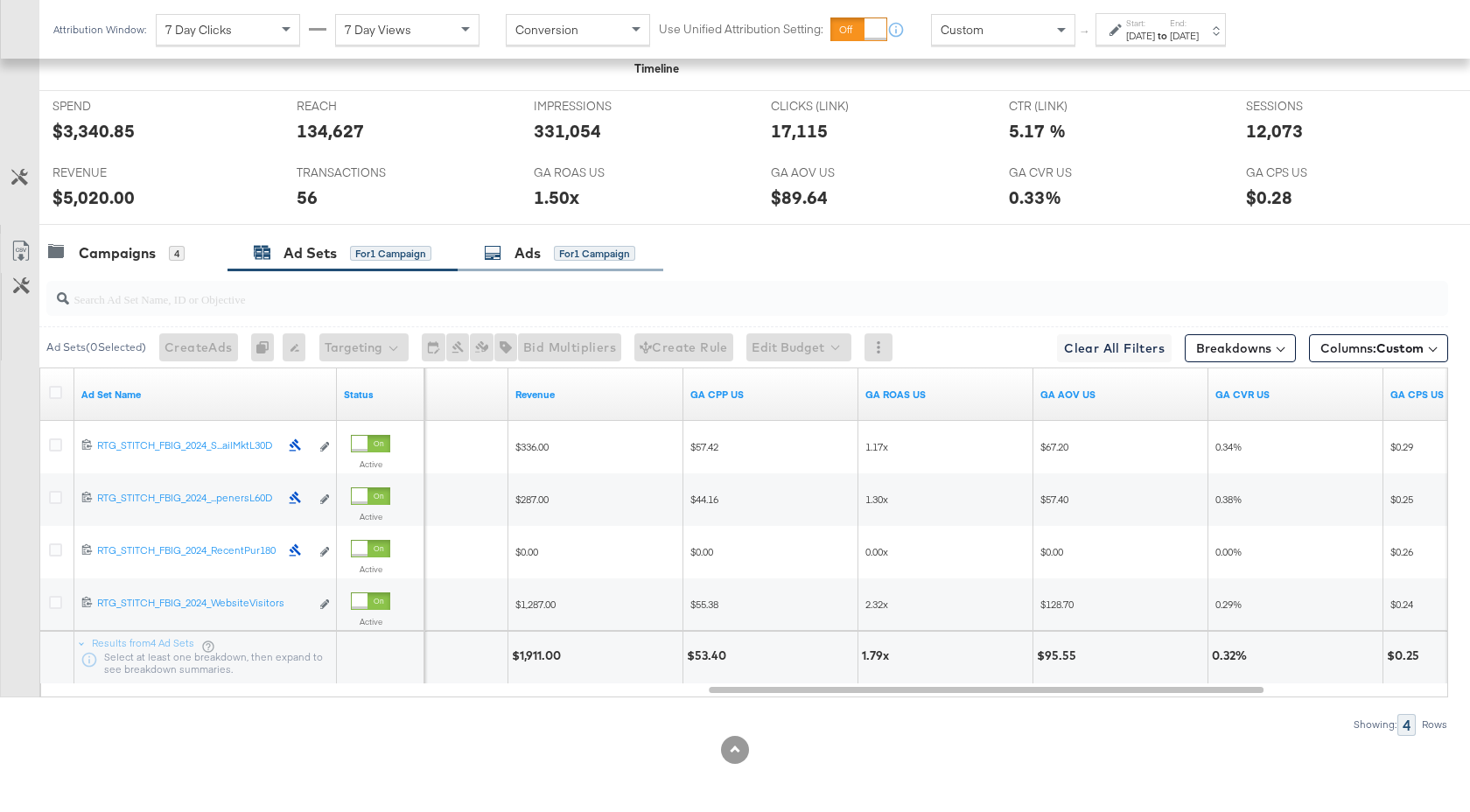
click at [518, 245] on div "Ads" at bounding box center [527, 253] width 26 height 20
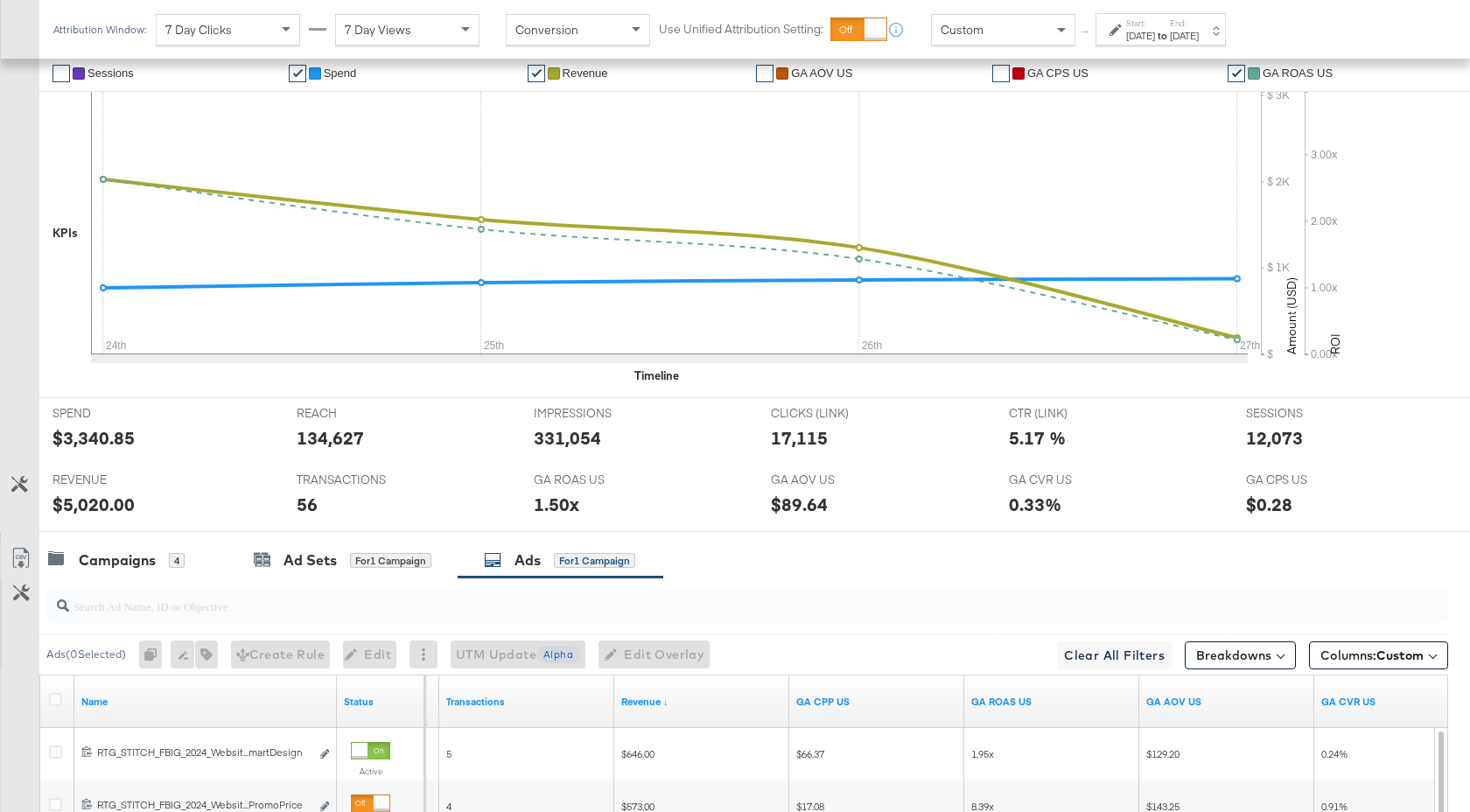
scroll to position [592, 0]
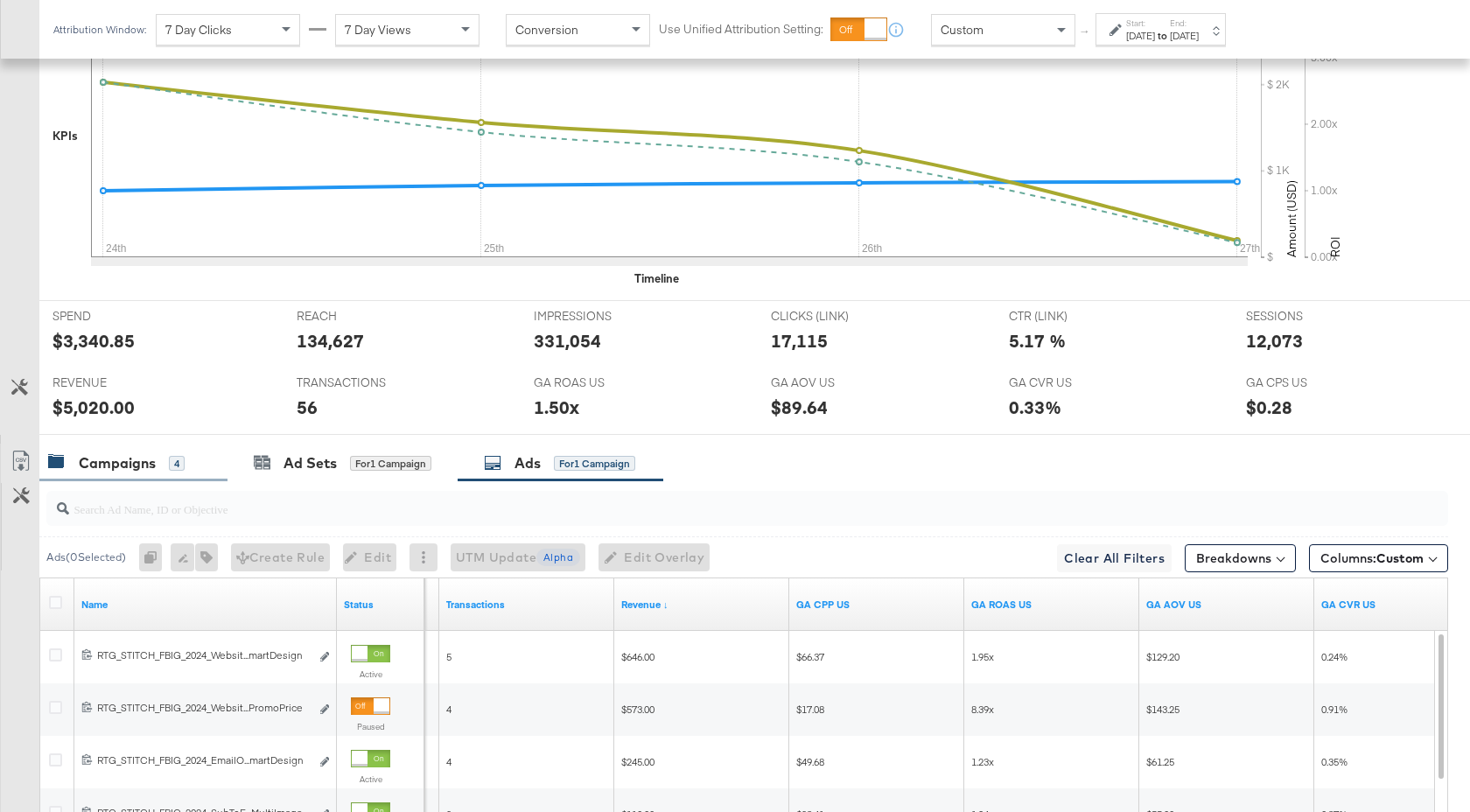
click at [140, 469] on div "Campaigns" at bounding box center [117, 463] width 77 height 20
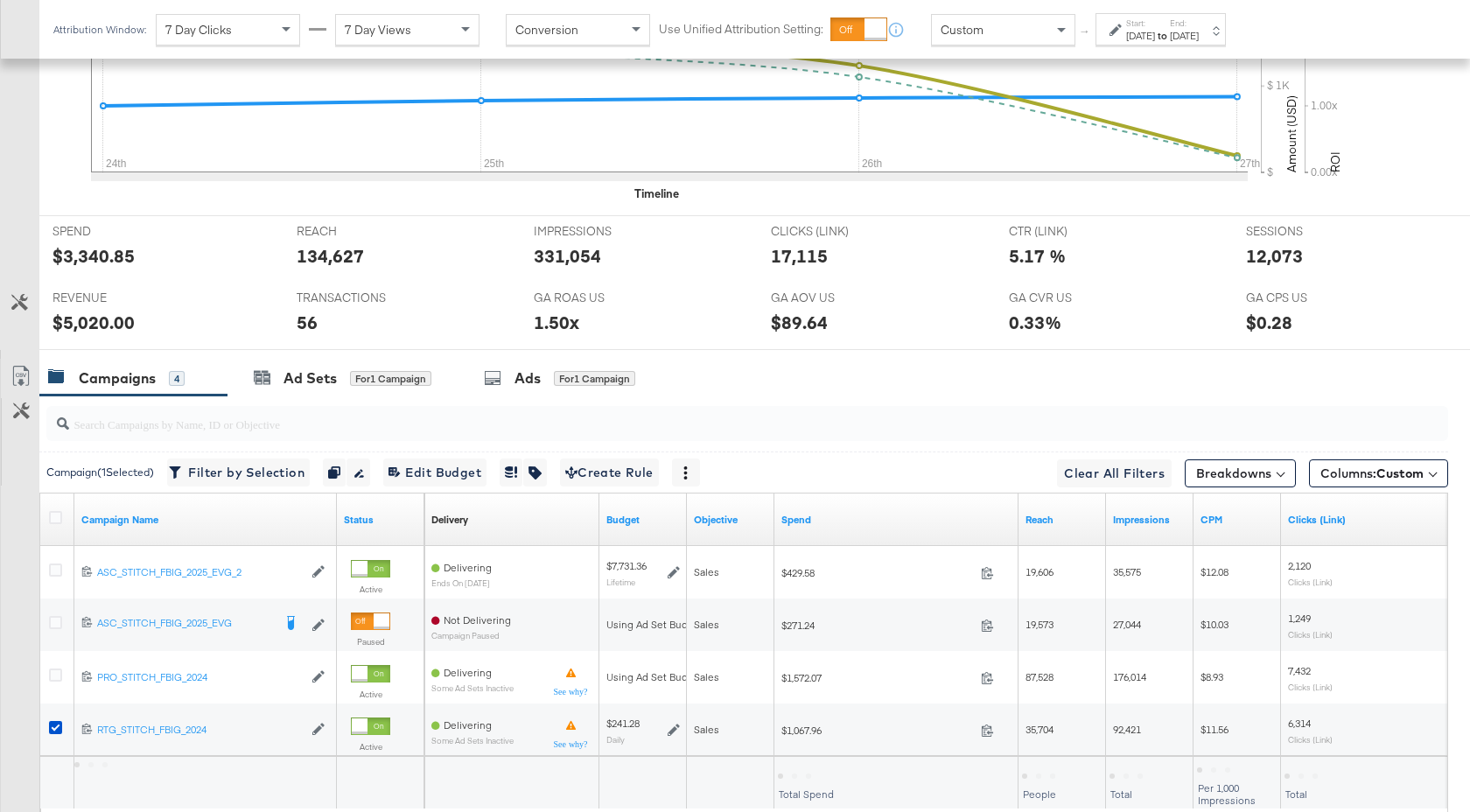
scroll to position [779, 0]
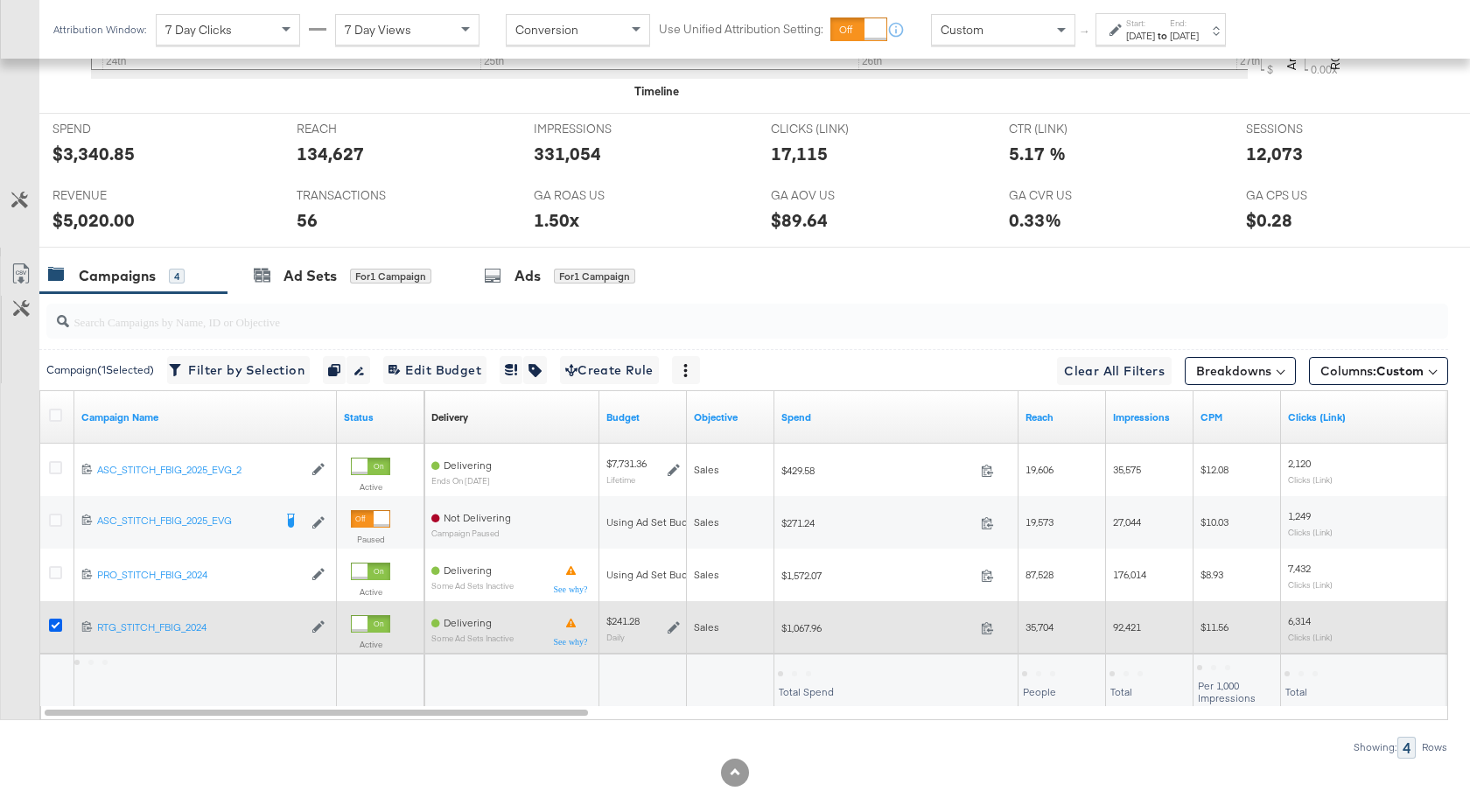
click at [58, 628] on icon at bounding box center [55, 624] width 13 height 13
click at [0, 0] on input "checkbox" at bounding box center [0, 0] width 0 height 0
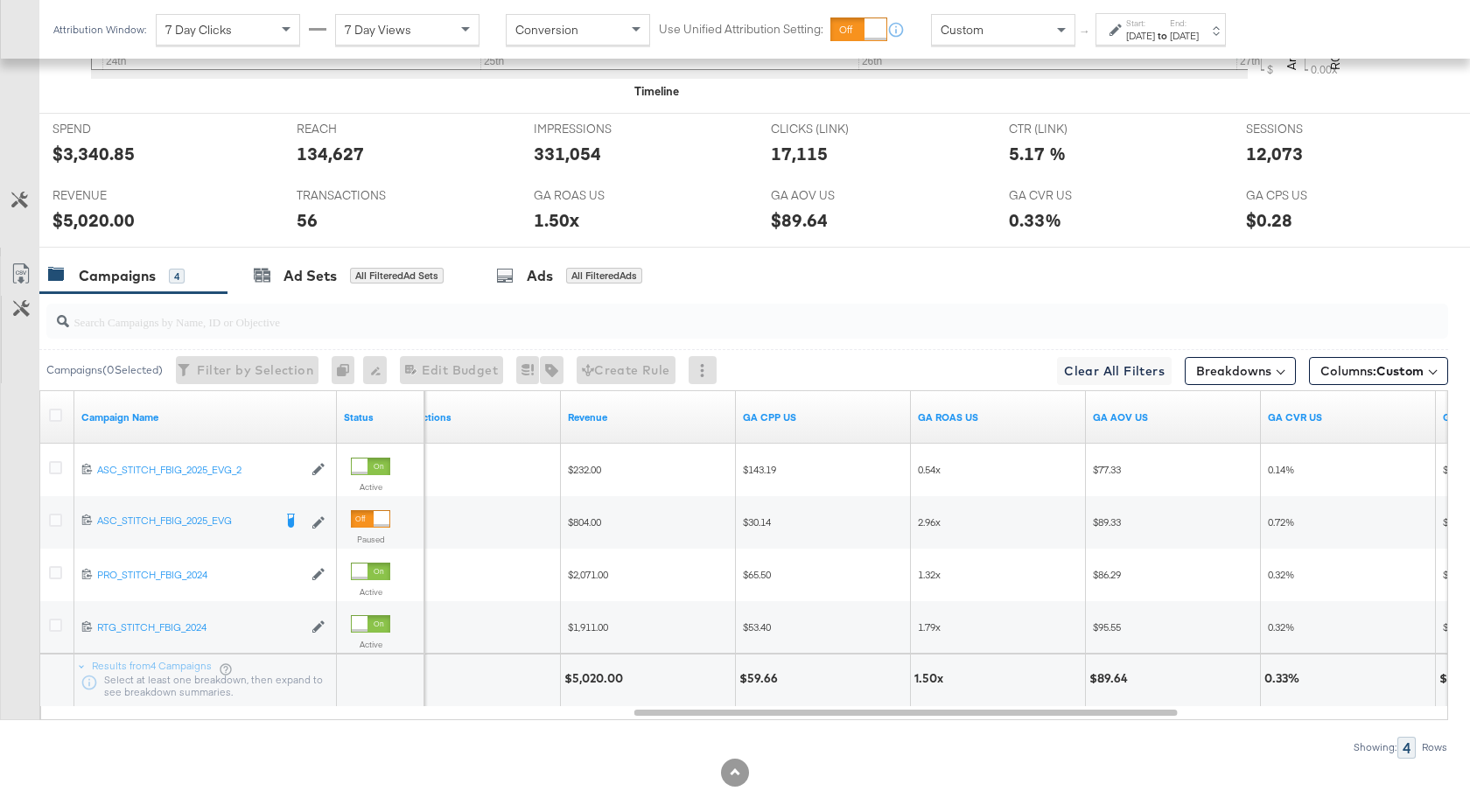
scroll to position [0, 0]
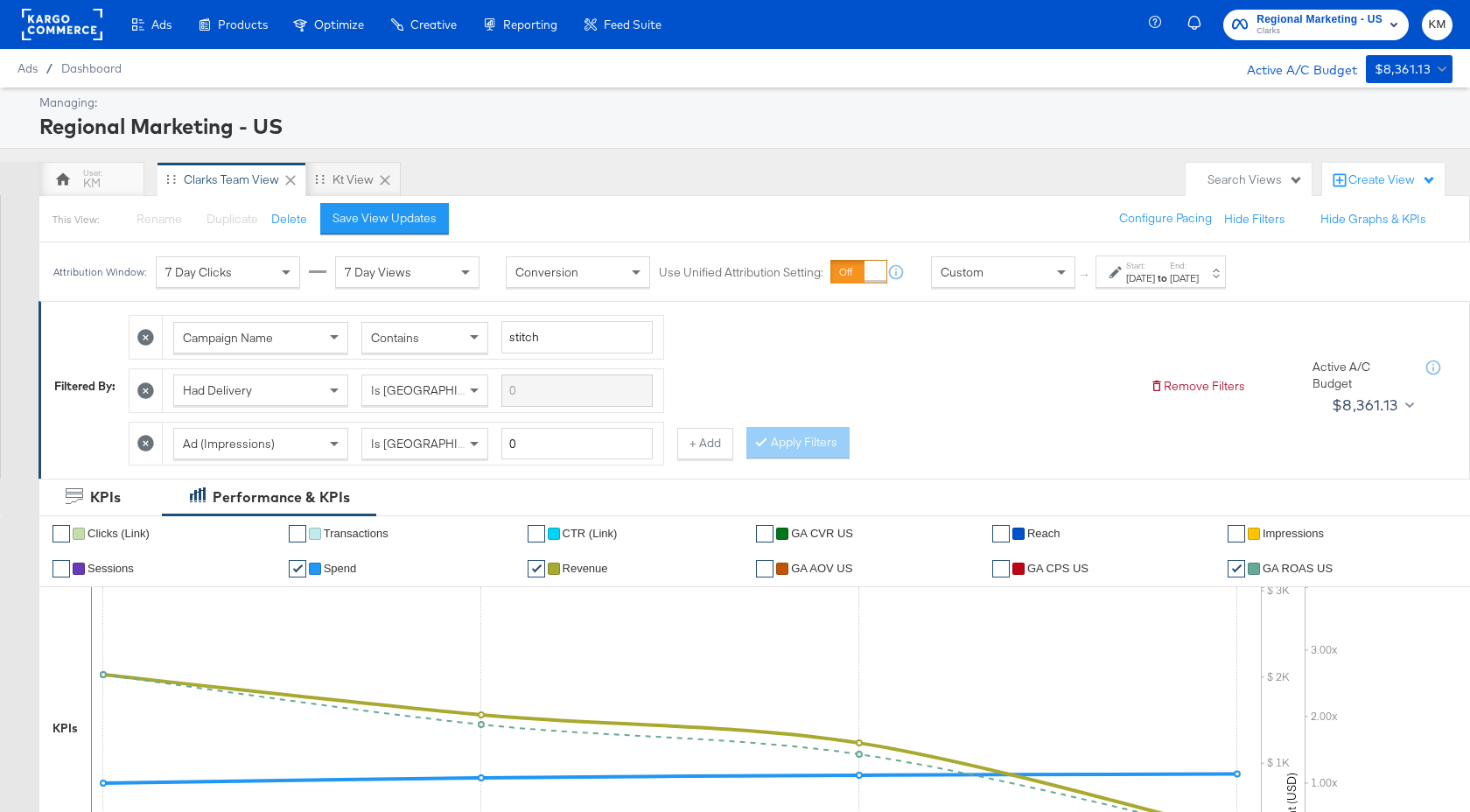
click at [1292, 28] on span "Clarks" at bounding box center [1319, 31] width 126 height 14
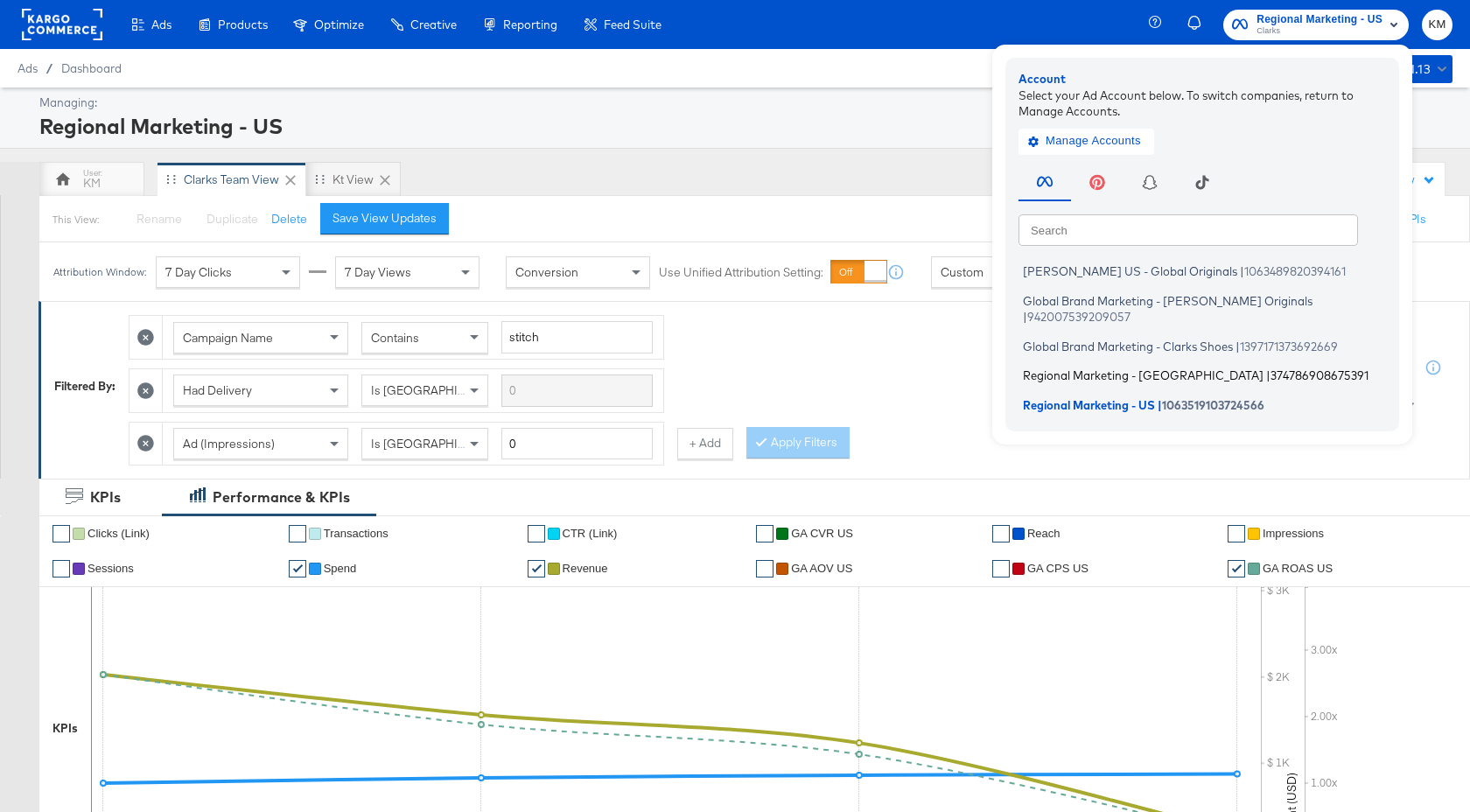
click at [1270, 368] on span "374786908675391" at bounding box center [1319, 374] width 98 height 14
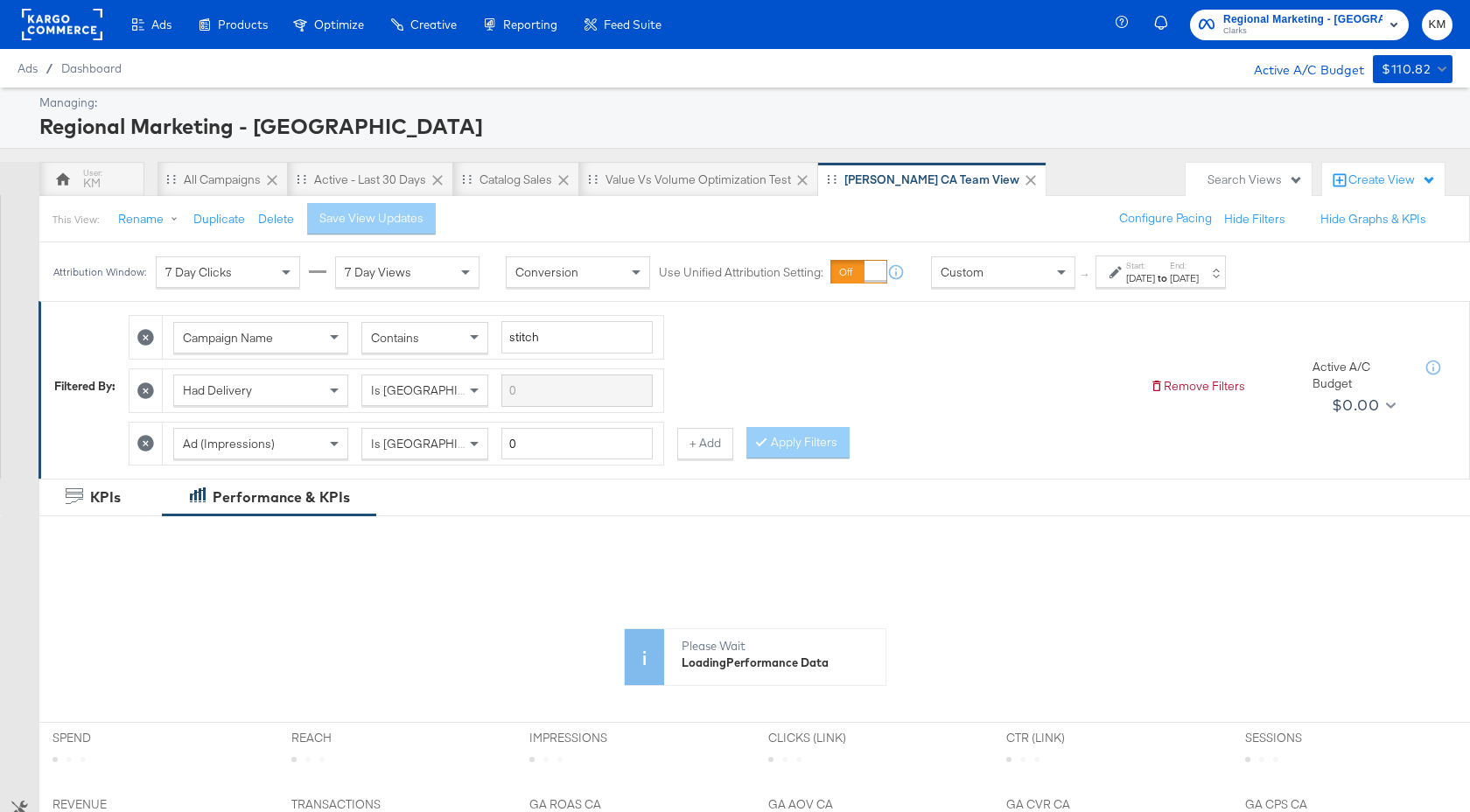
click at [1155, 267] on label "Start:" at bounding box center [1140, 266] width 29 height 12
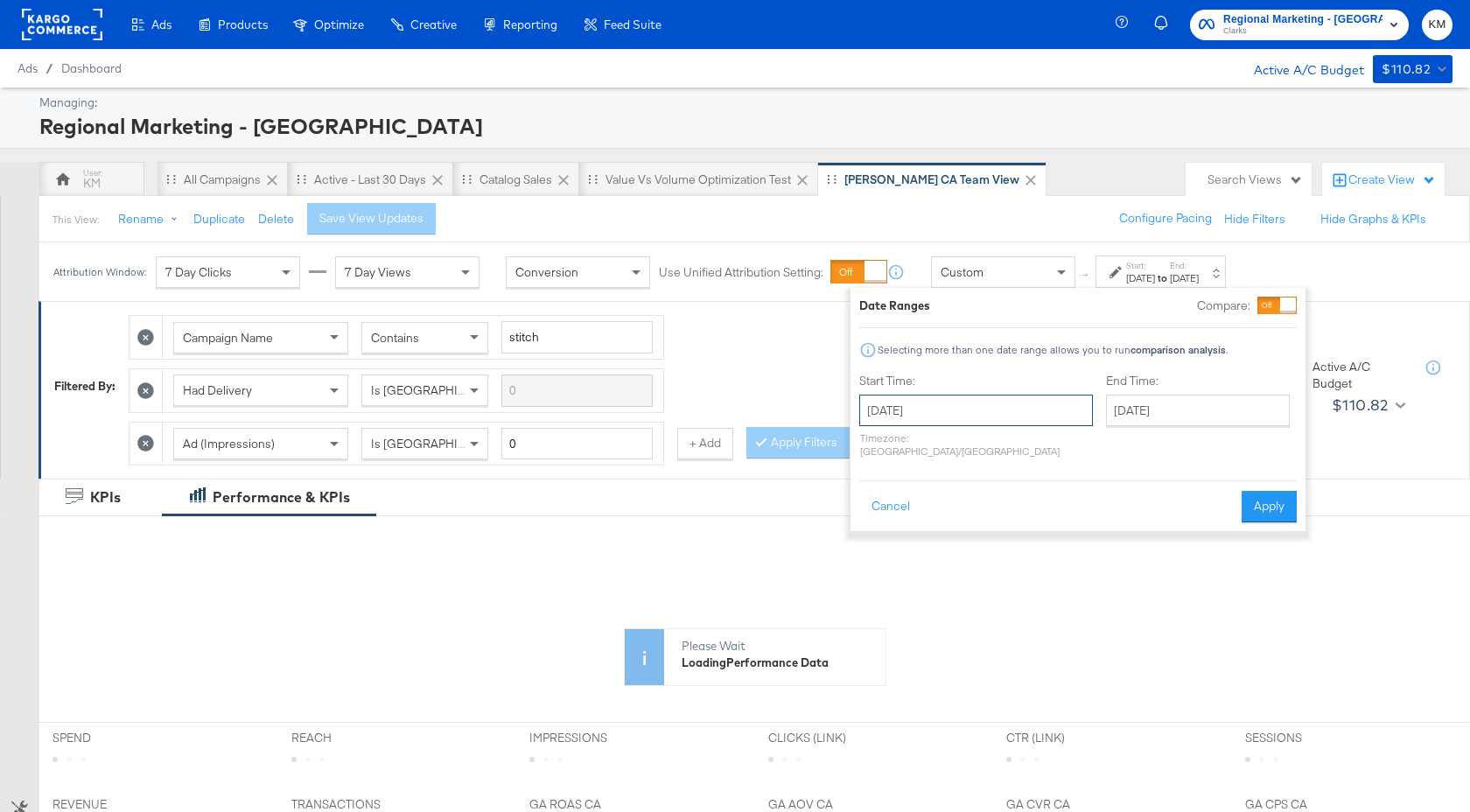
click at [1011, 404] on input "[DATE]" at bounding box center [976, 410] width 234 height 32
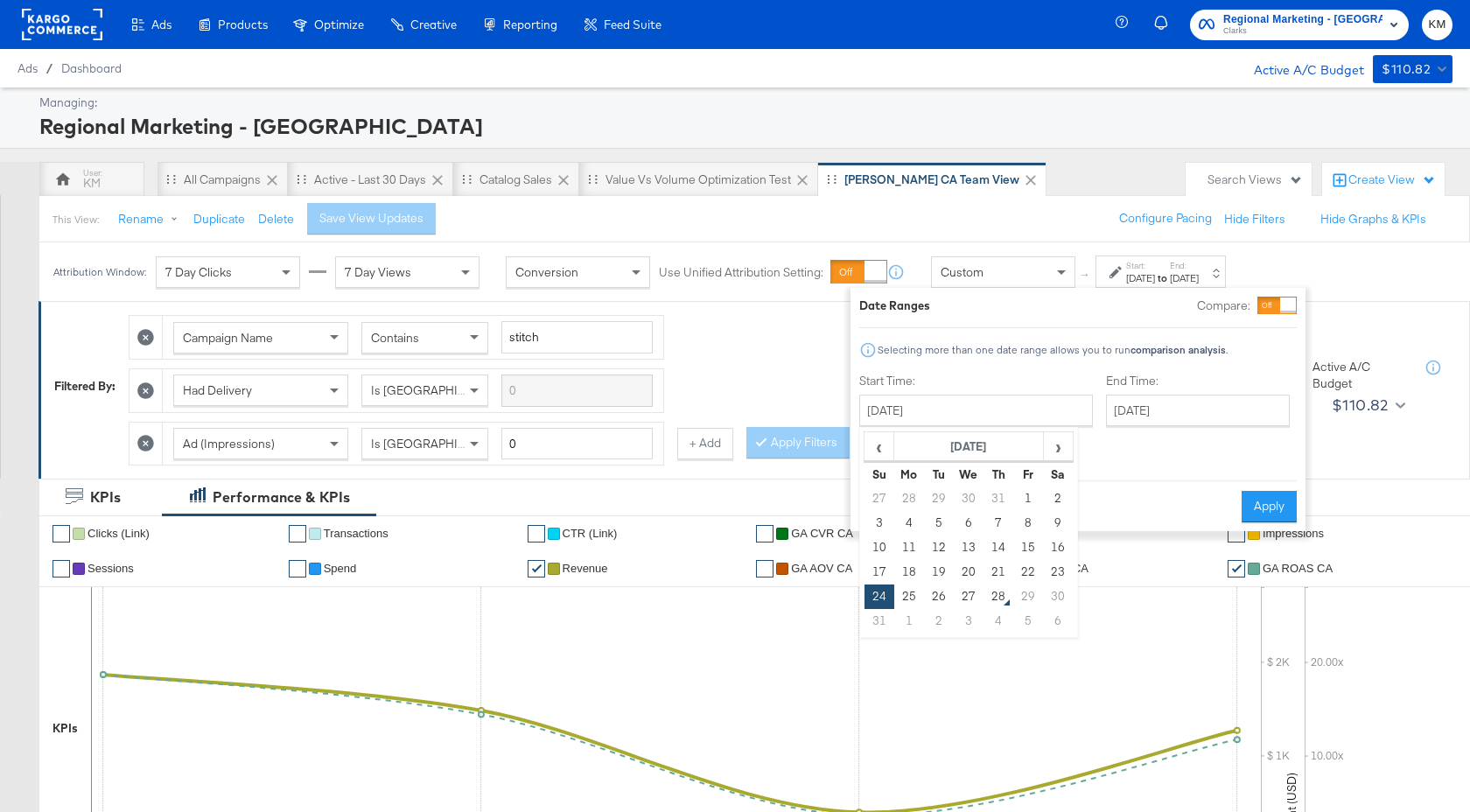
click at [1106, 428] on div "End Time: [DATE] ‹ [DATE] › Su Mo Tu We Th Fr Sa 27 28 29 30 31 1 2 3 4 5 6 7 8…" at bounding box center [1201, 419] width 190 height 92
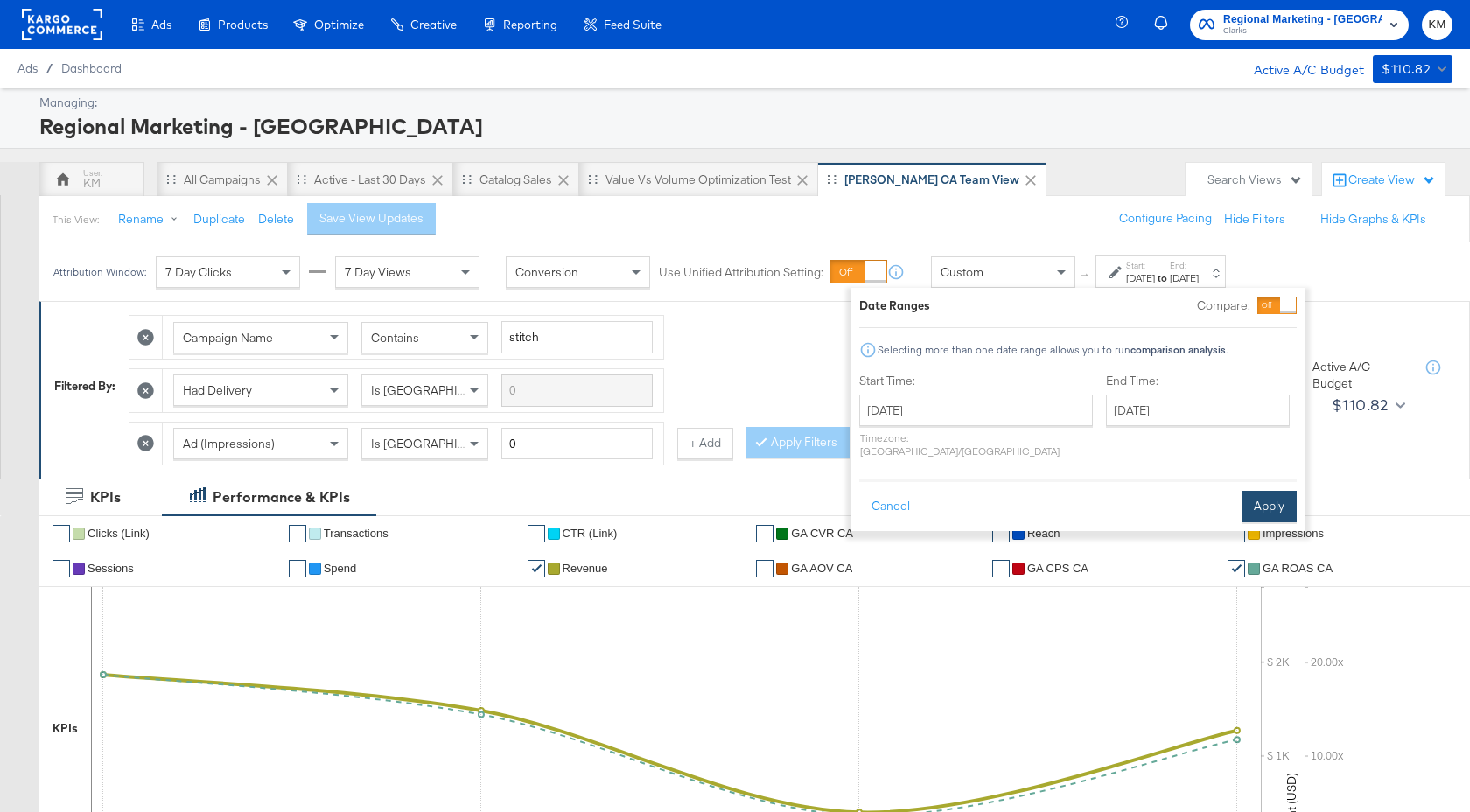
click at [1251, 492] on button "Apply" at bounding box center [1269, 506] width 55 height 32
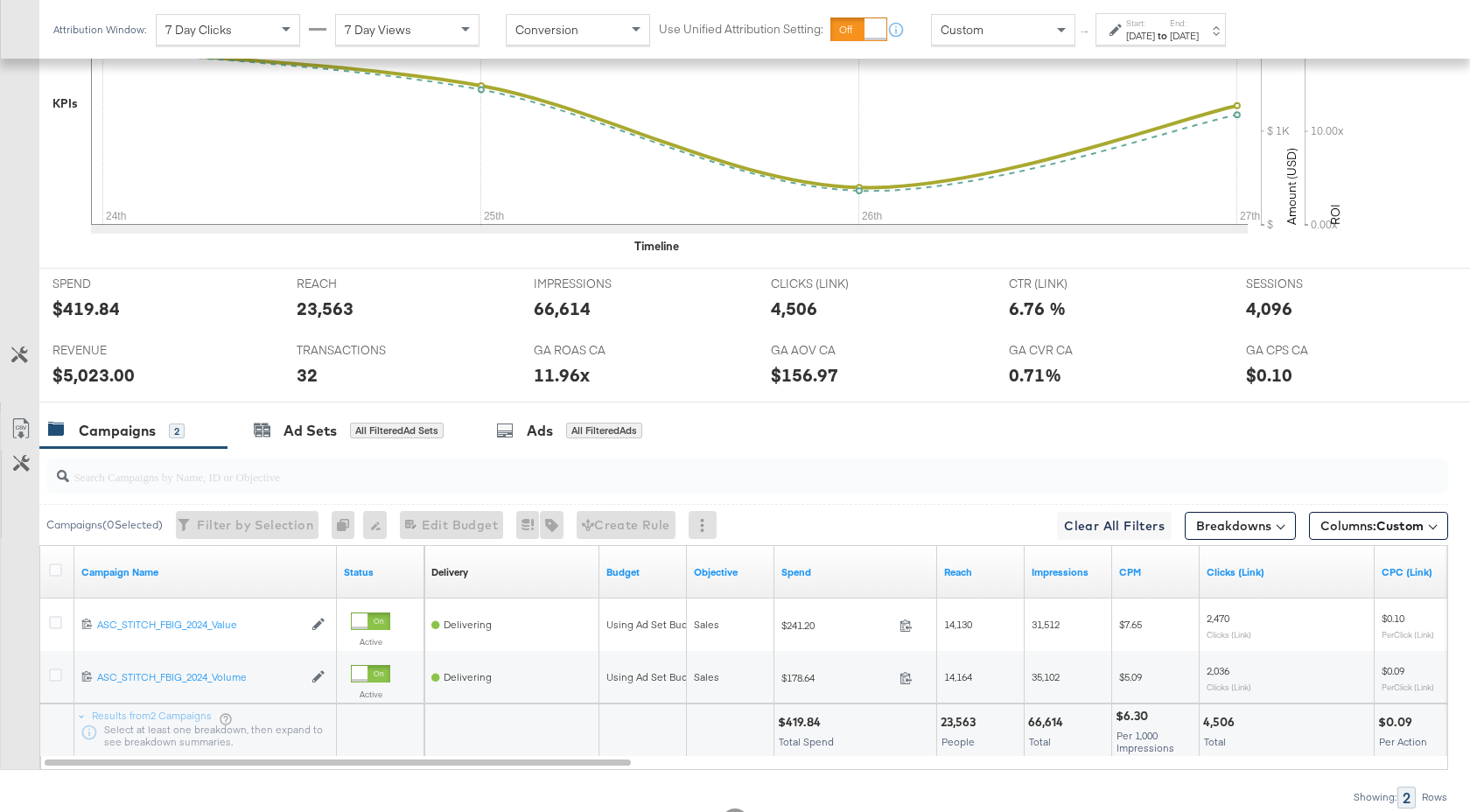
scroll to position [697, 0]
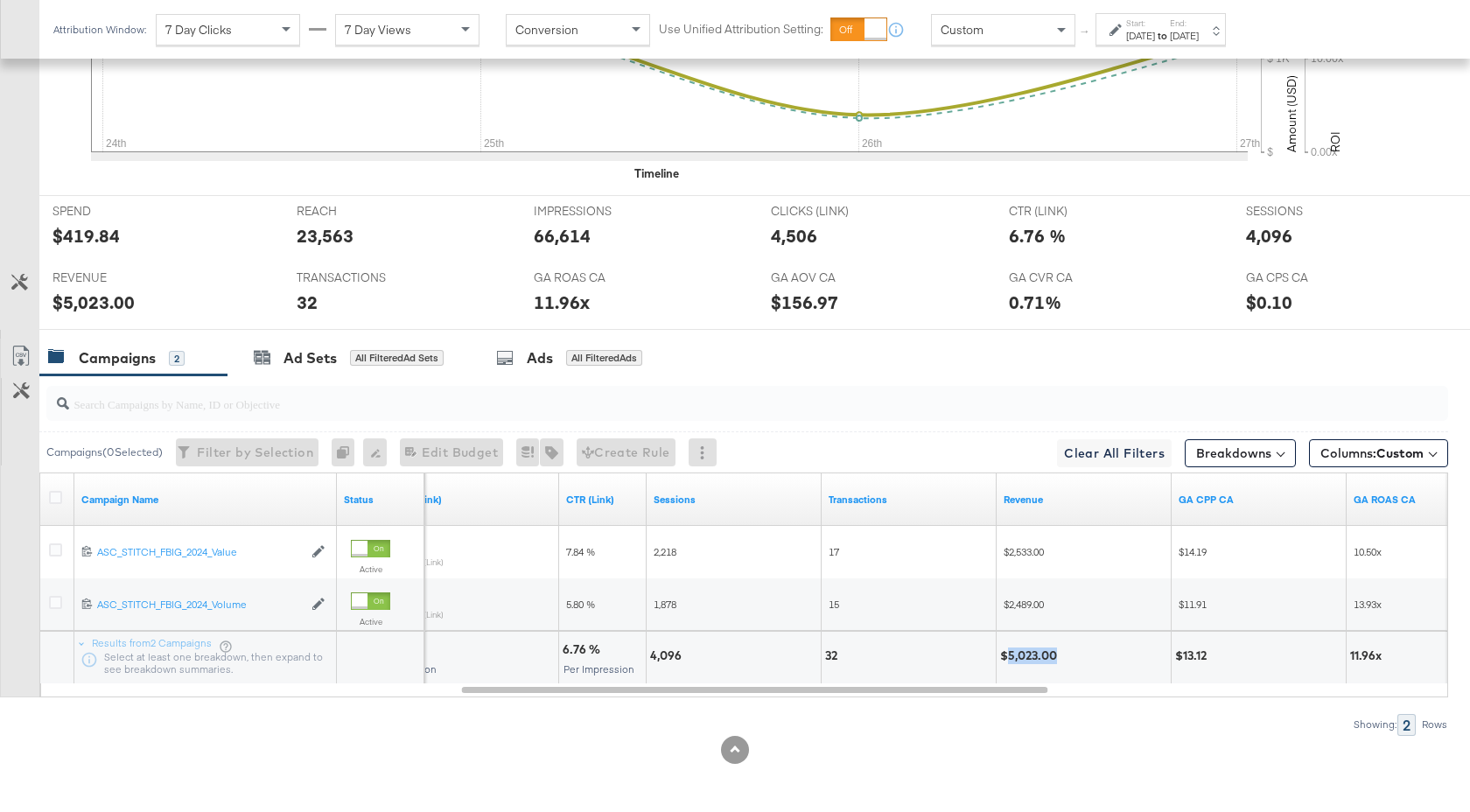
drag, startPoint x: 1057, startPoint y: 658, endPoint x: 1009, endPoint y: 659, distance: 48.0
click at [1009, 659] on div "$5,023.00" at bounding box center [1030, 655] width 63 height 16
click at [525, 352] on div "Ads All Filtered Ads" at bounding box center [568, 358] width 146 height 20
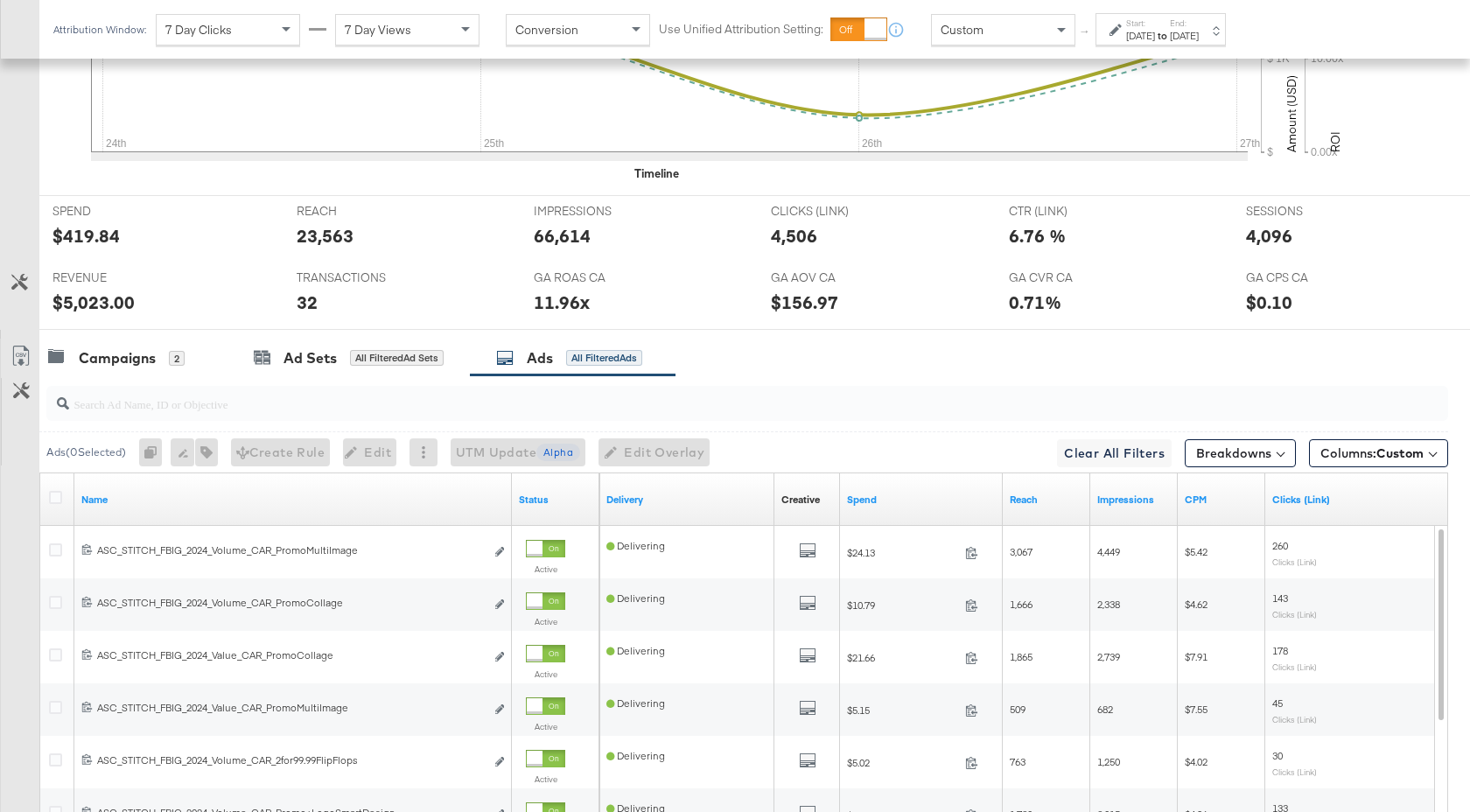
scroll to position [960, 0]
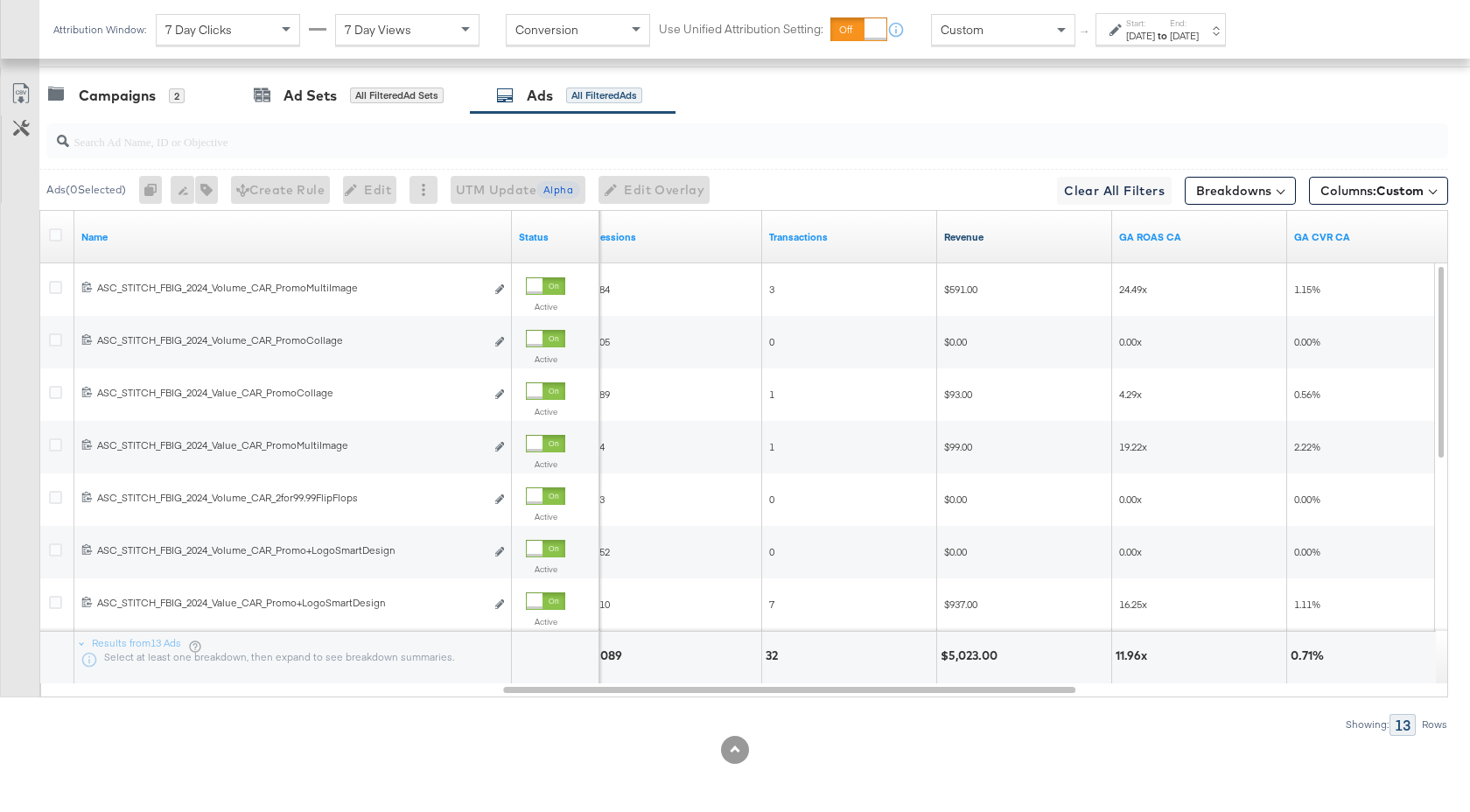
click at [998, 234] on link "Revenue" at bounding box center [1024, 237] width 161 height 14
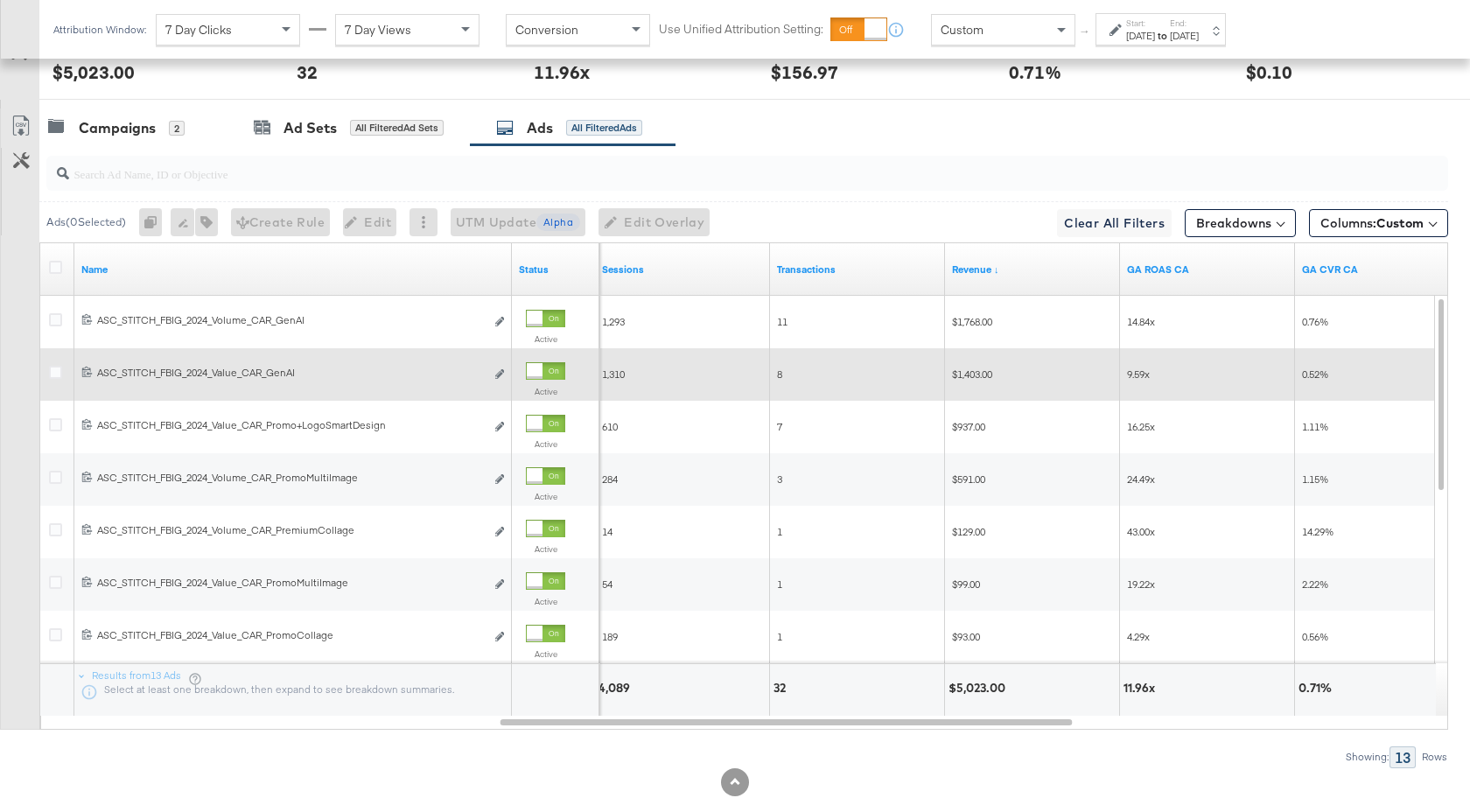
scroll to position [0, 0]
